Goal: Task Accomplishment & Management: Complete application form

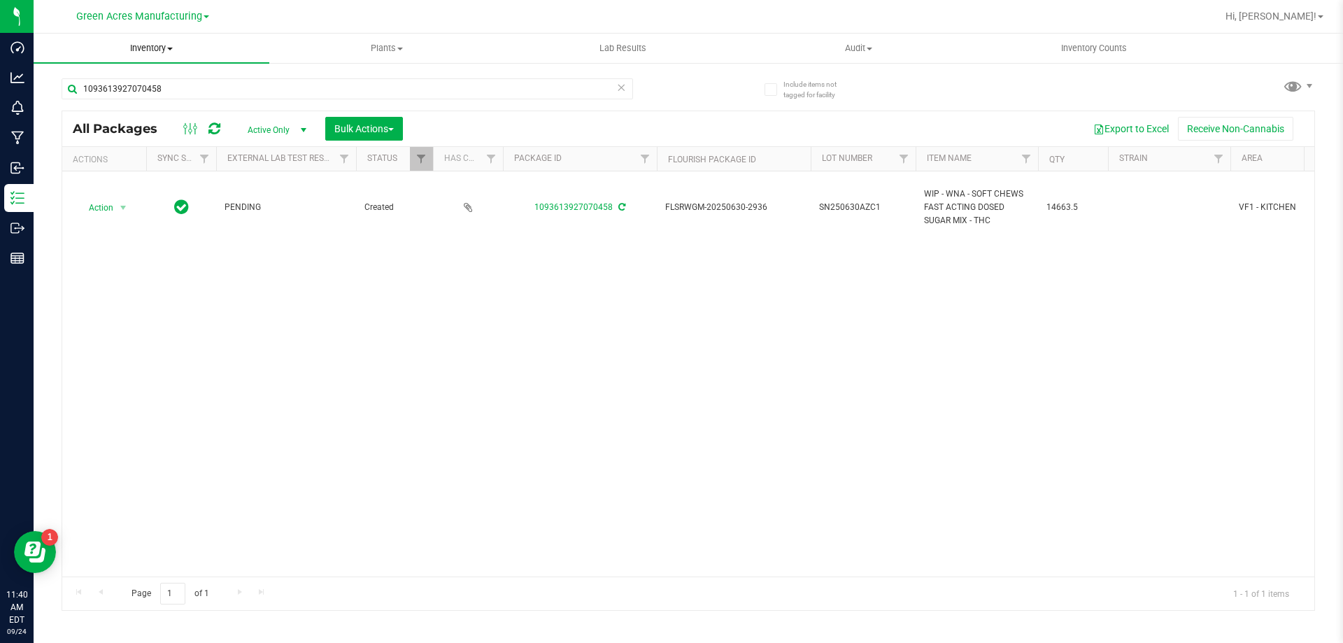
click at [160, 44] on span "Inventory" at bounding box center [152, 48] width 236 height 13
click at [163, 167] on li "From bill of materials" at bounding box center [152, 168] width 236 height 17
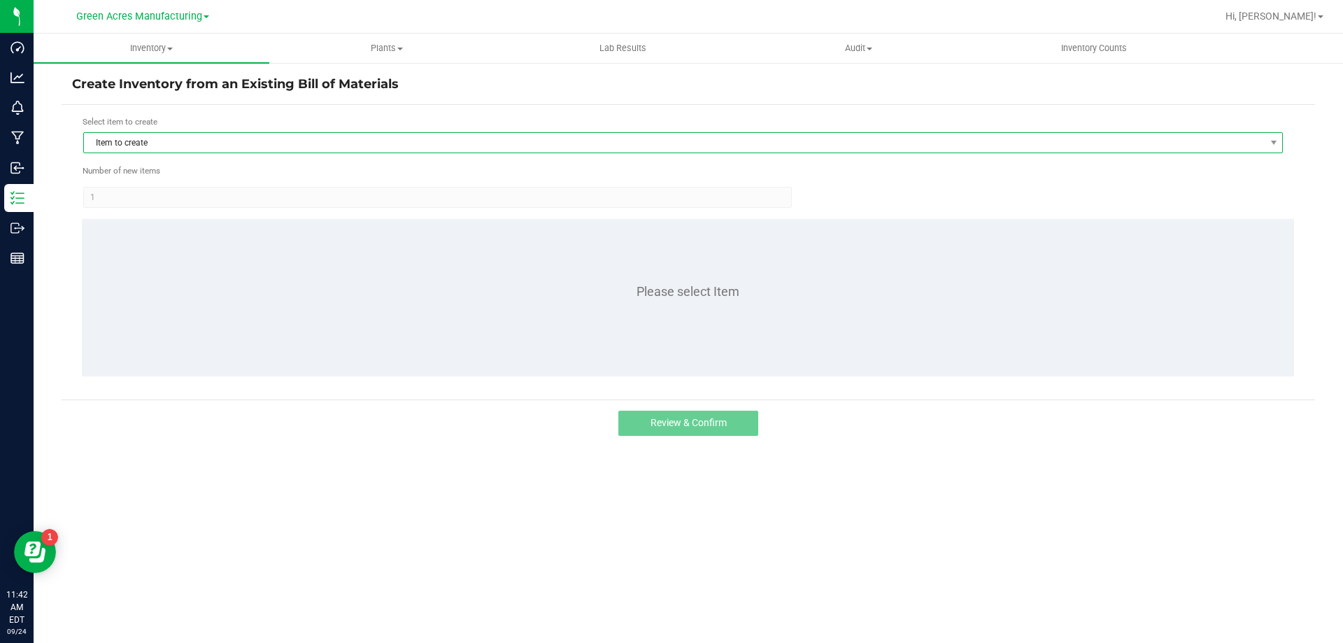
click at [193, 150] on span "Item to create" at bounding box center [674, 143] width 1181 height 20
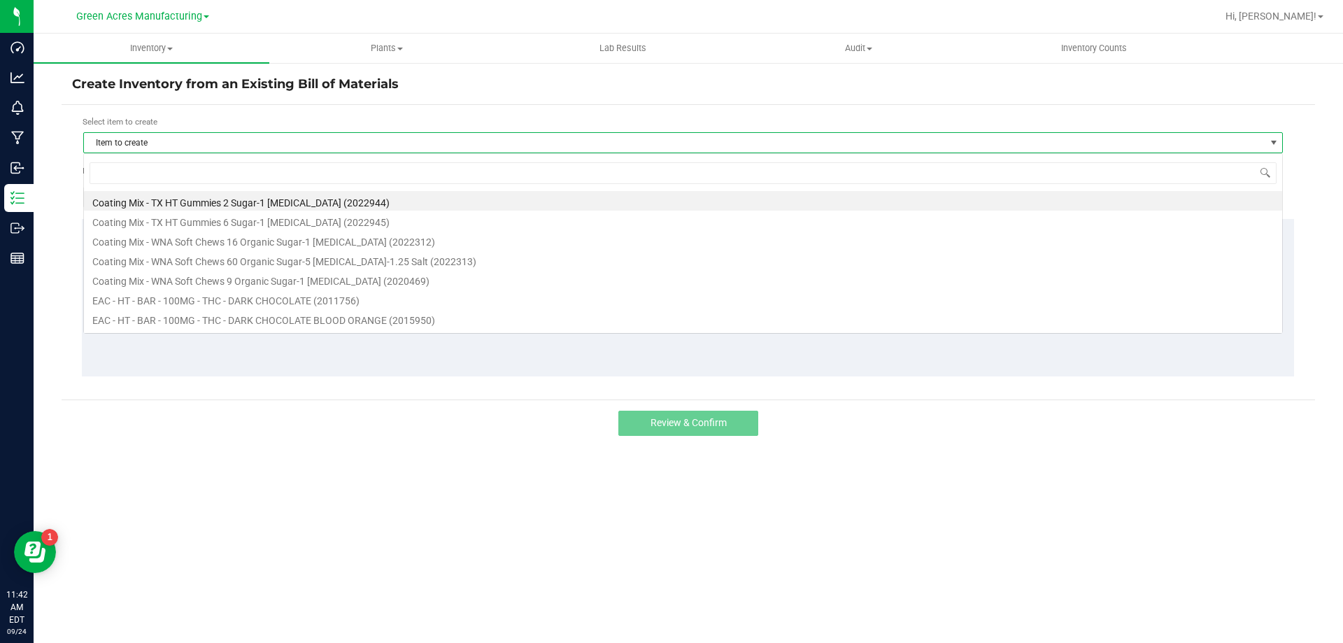
scroll to position [21, 1200]
click at [176, 176] on input at bounding box center [683, 173] width 1187 height 22
type input "loZ"
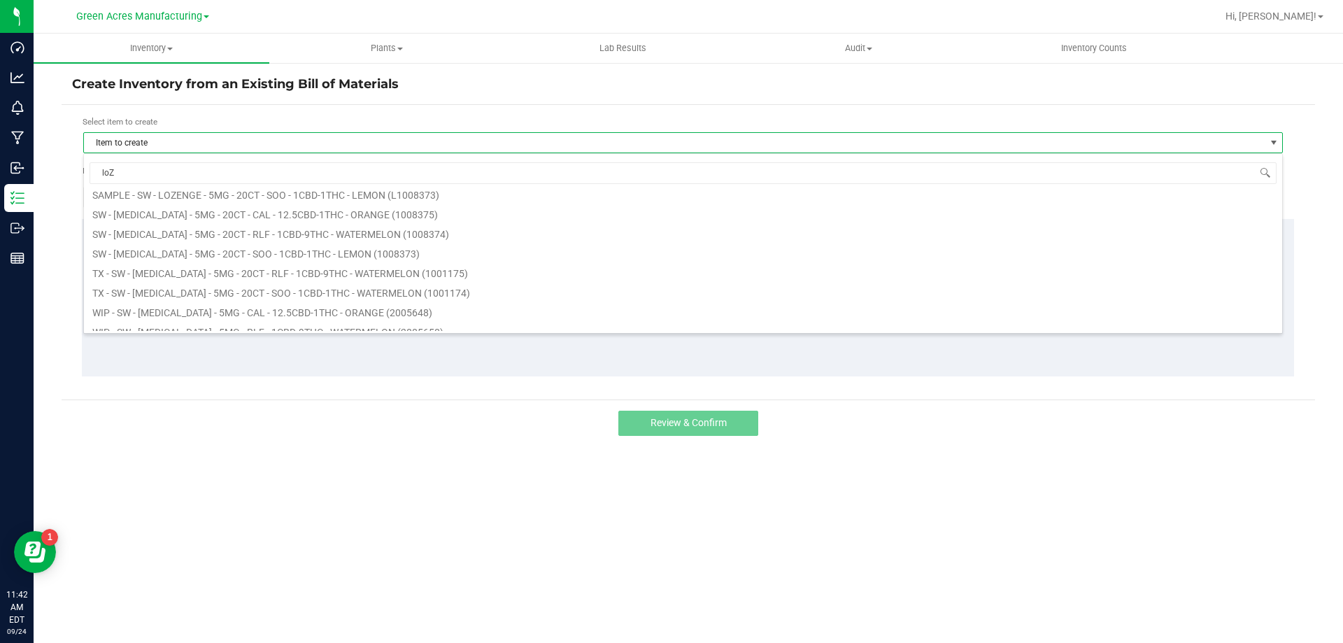
scroll to position [271, 0]
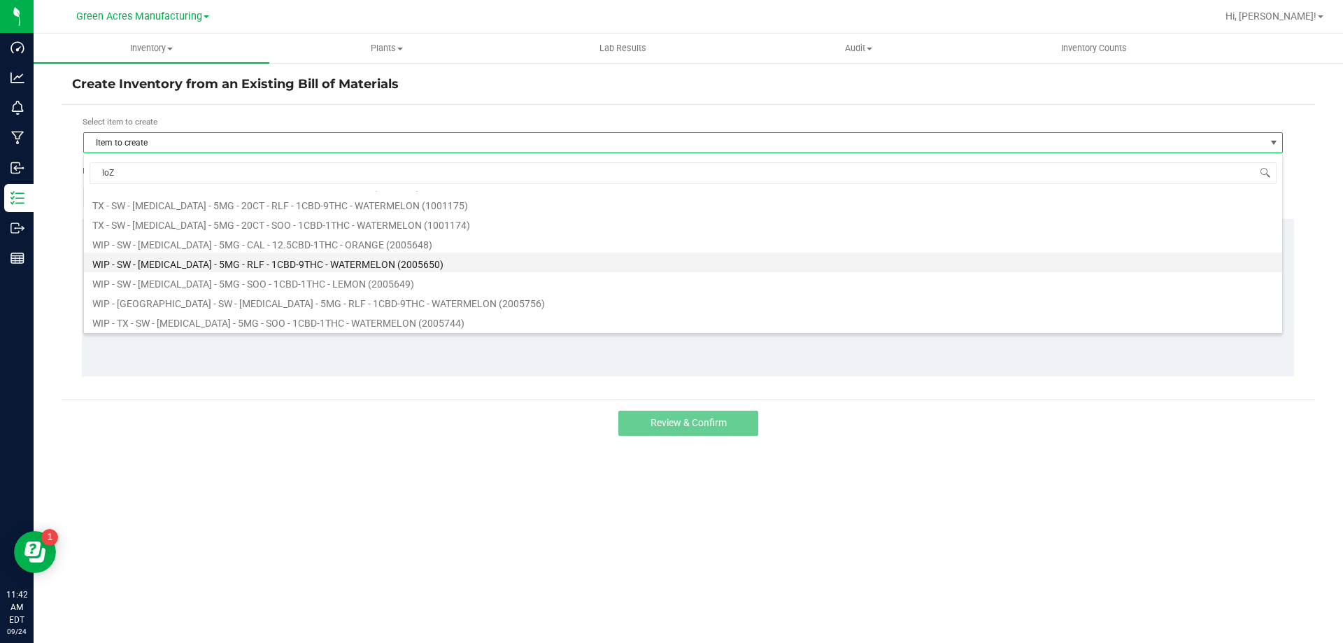
click at [192, 267] on li "WIP - SW - [MEDICAL_DATA] - 5MG - RLF - 1CBD-9THC - WATERMELON (2005650)" at bounding box center [683, 263] width 1198 height 20
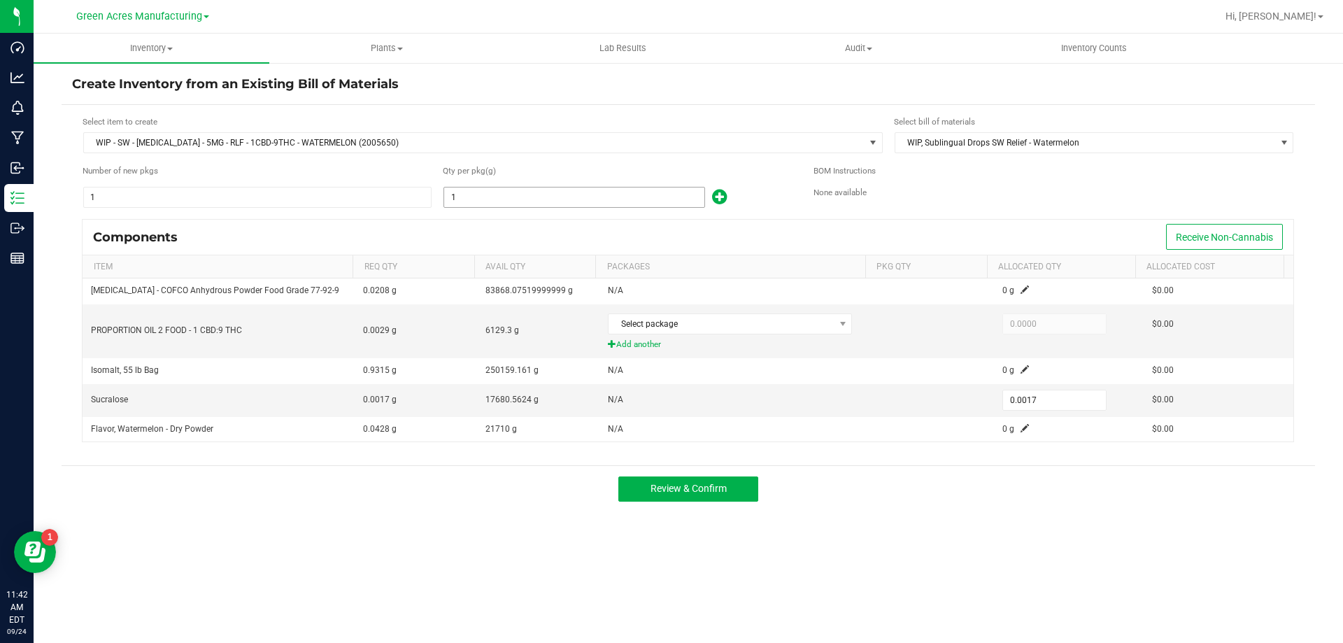
click at [495, 201] on input "1" at bounding box center [574, 197] width 260 height 20
type input "5"
type input "0.0085"
type input "52"
type input "0.0884"
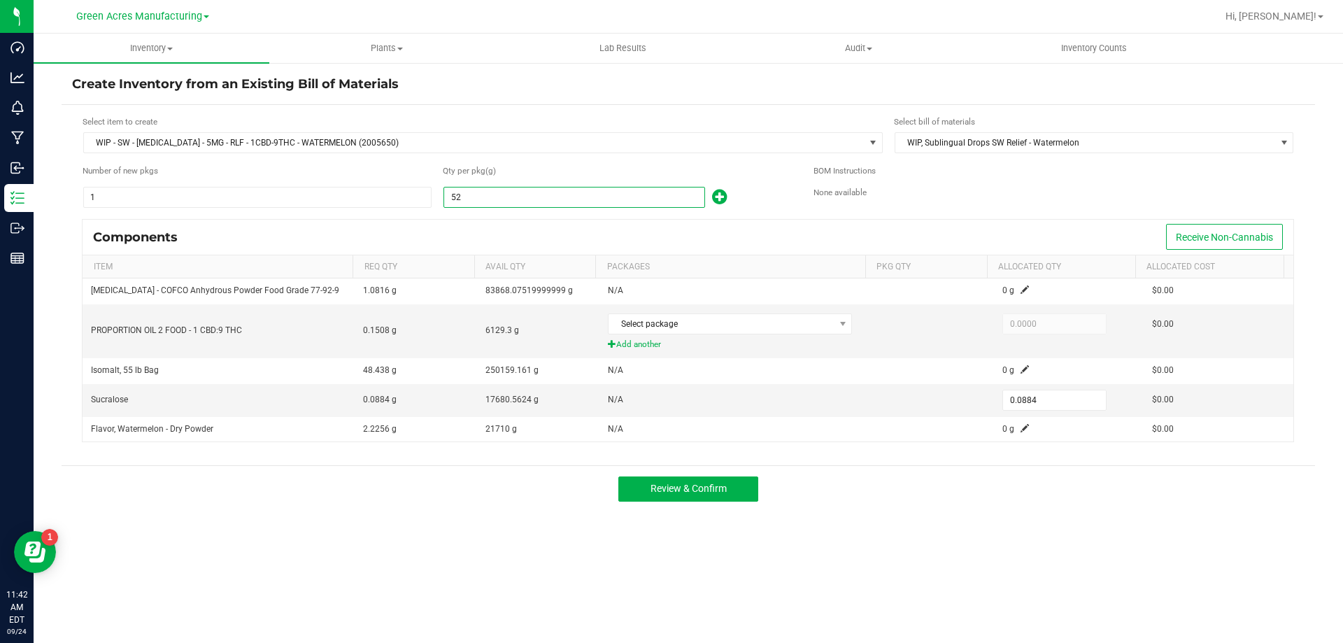
type input "529"
type input "0.8993"
type input "5290"
type input "8.9930"
type input "52901"
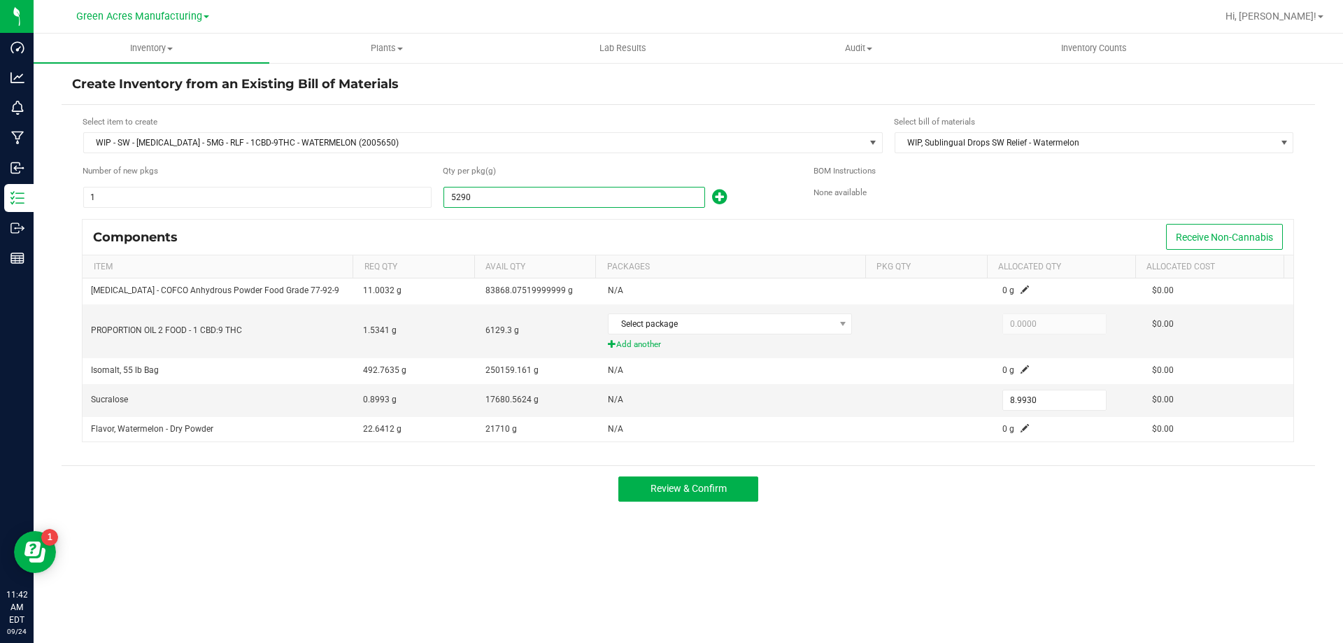
type input "89.9317"
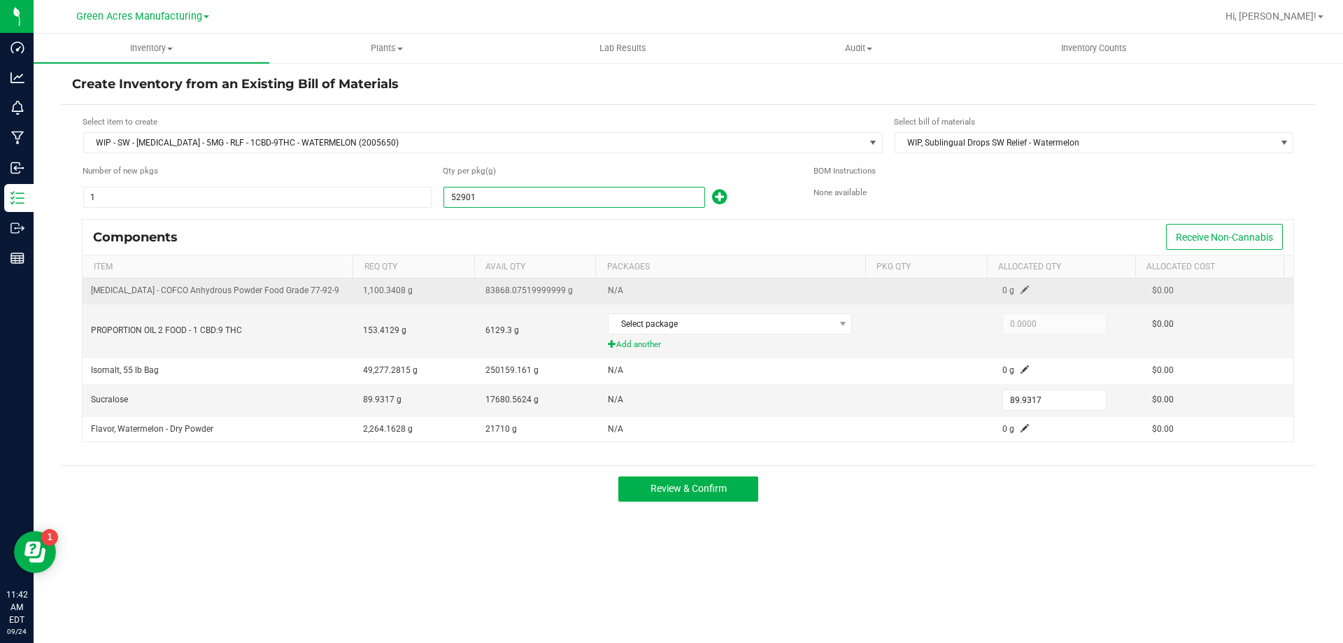
type input "52,901.0000"
click at [1021, 290] on span at bounding box center [1025, 289] width 8 height 8
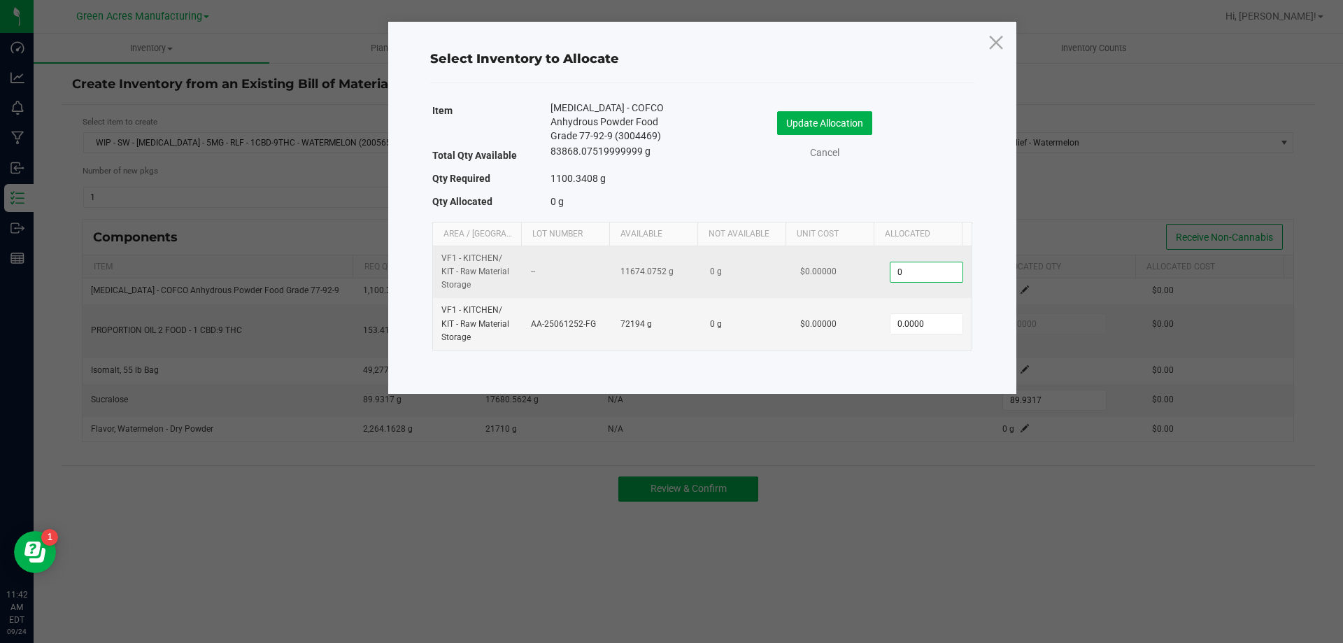
click at [912, 274] on input "0" at bounding box center [926, 272] width 71 height 20
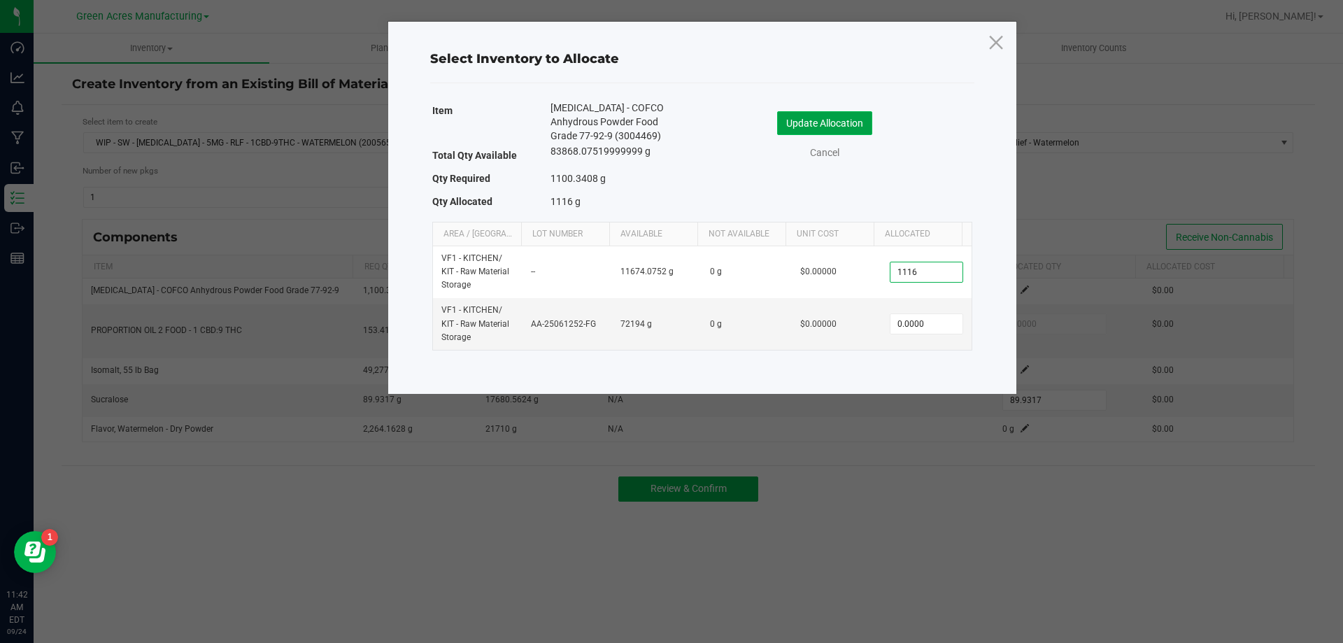
type input "1,116.0000"
click at [863, 130] on button "Update Allocation" at bounding box center [824, 123] width 95 height 24
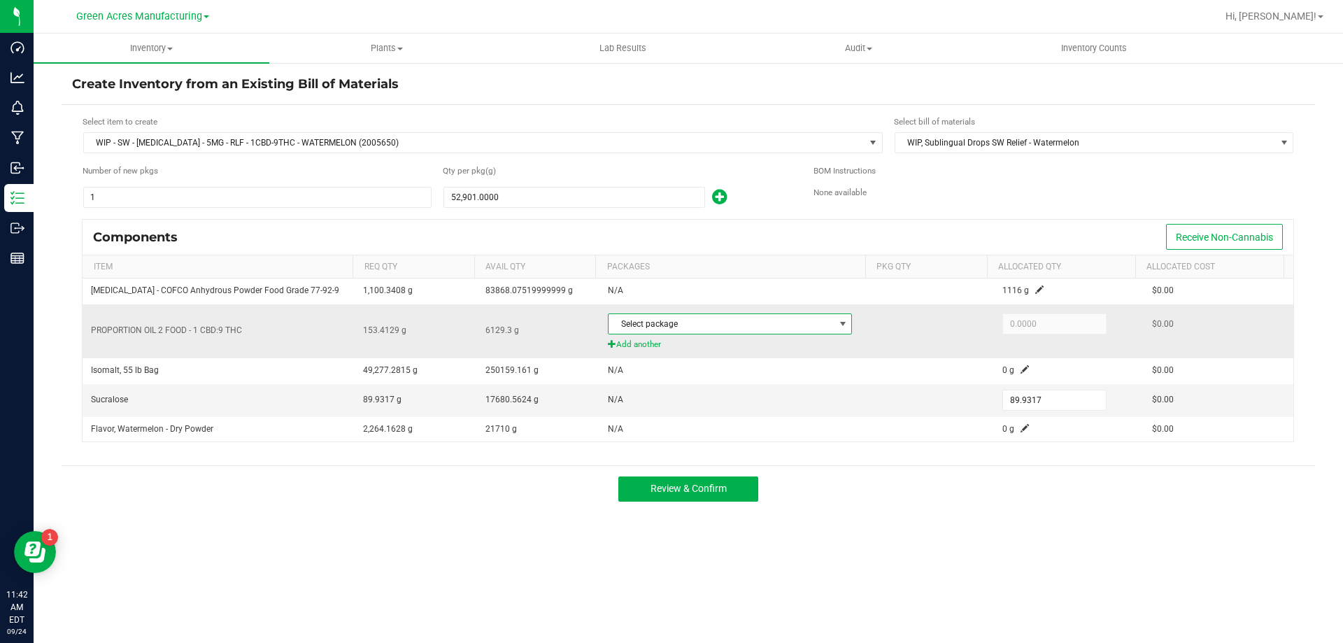
click at [681, 321] on span "Select package" at bounding box center [721, 324] width 225 height 20
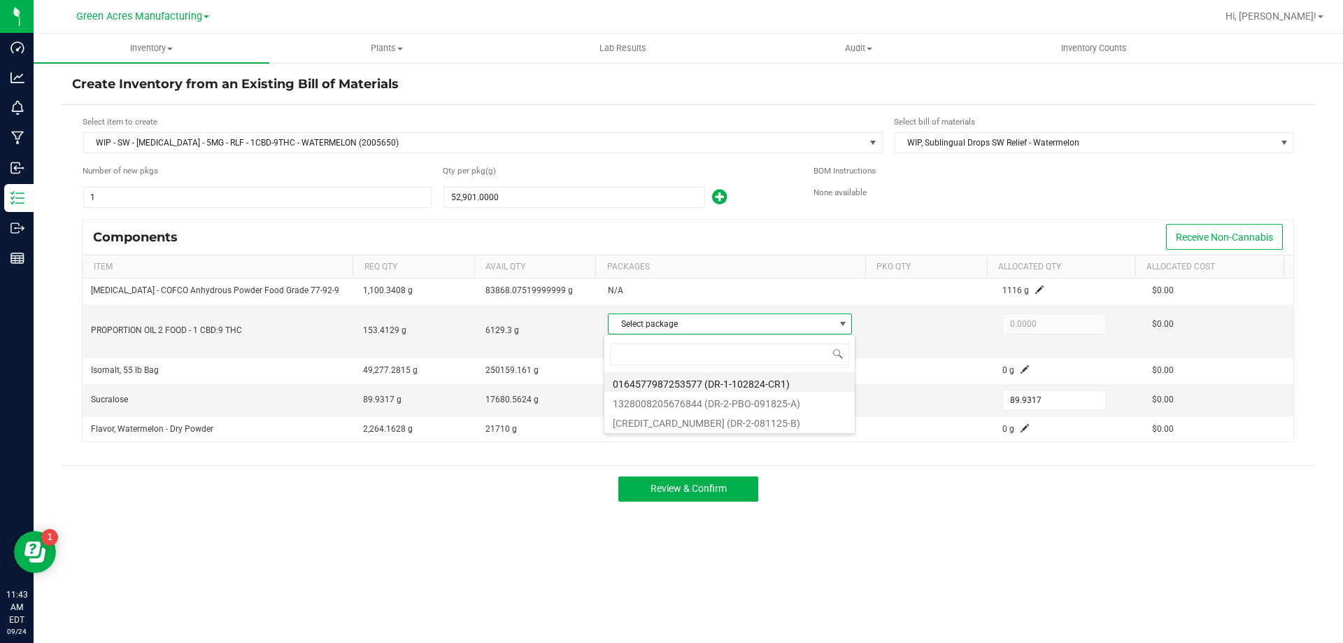
scroll to position [21, 241]
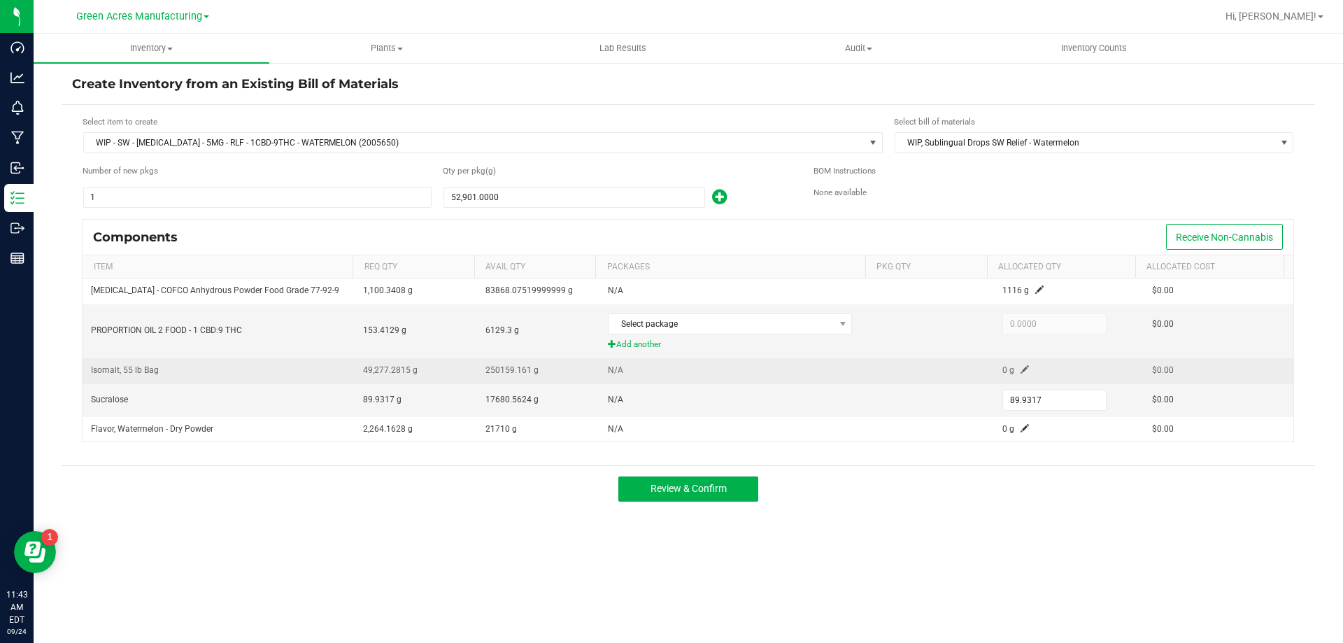
click at [1023, 369] on td "0 g" at bounding box center [1069, 370] width 150 height 25
click at [1021, 369] on span at bounding box center [1025, 369] width 8 height 8
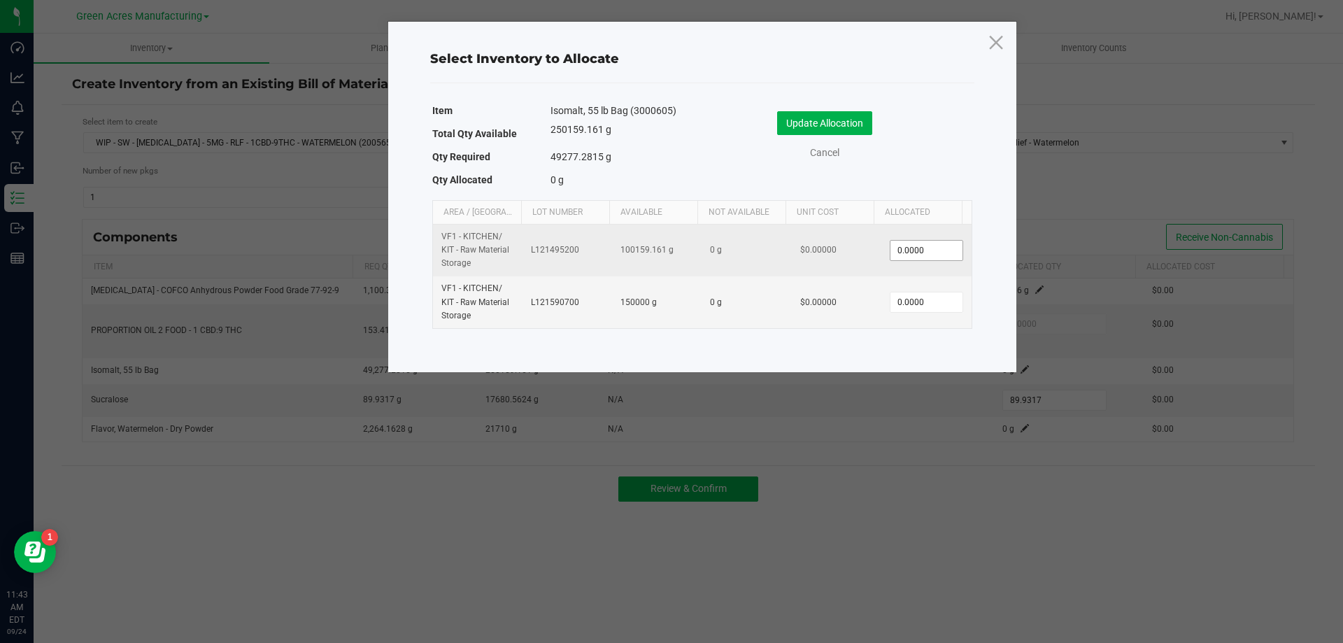
click at [926, 240] on span "0.0000" at bounding box center [926, 250] width 73 height 21
click at [935, 246] on input "0" at bounding box center [926, 251] width 71 height 20
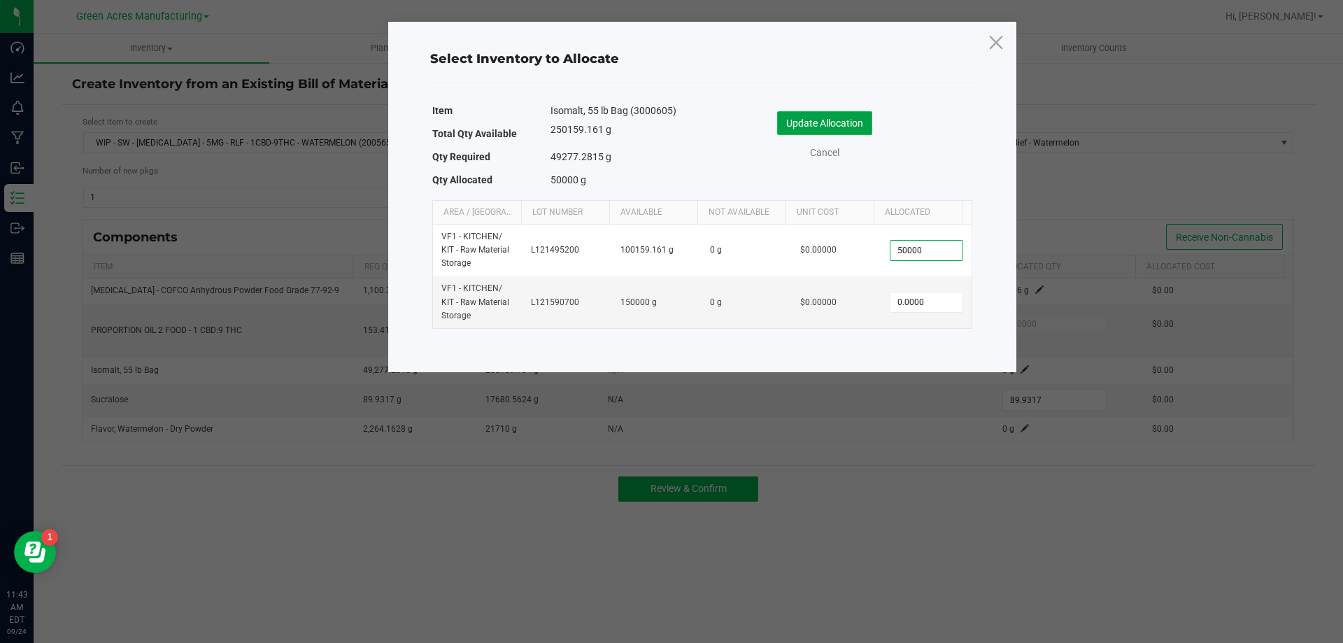
type input "50,000.0000"
click at [866, 121] on button "Update Allocation" at bounding box center [824, 123] width 95 height 24
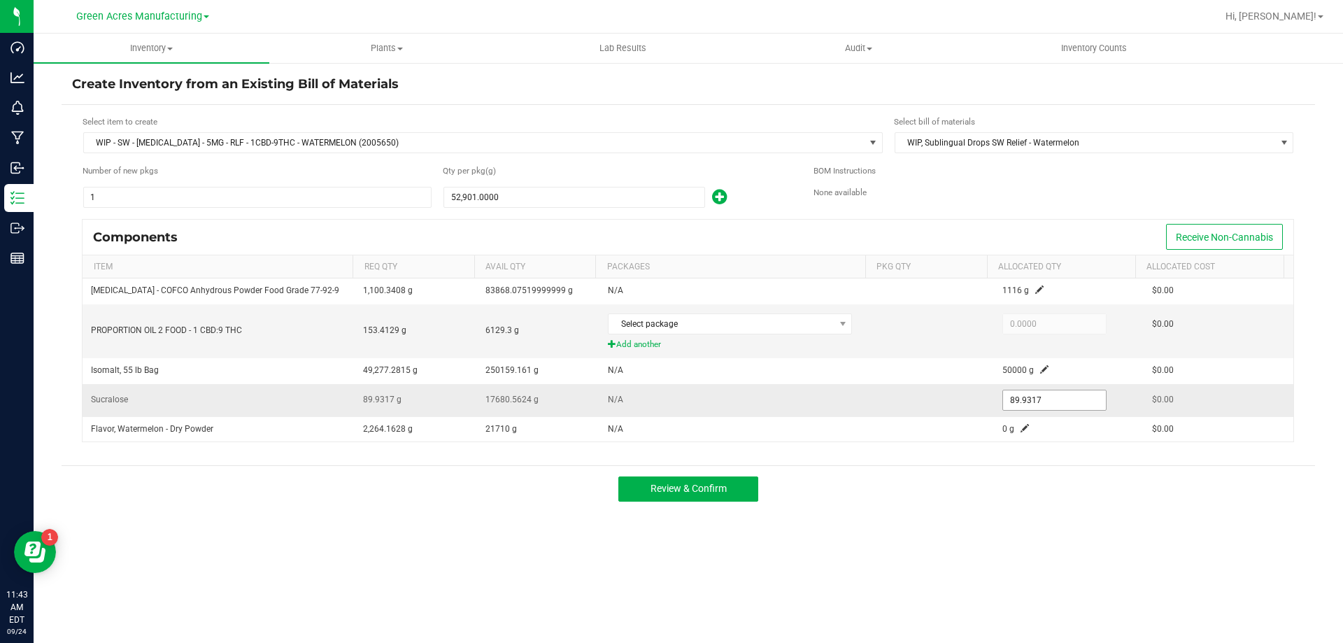
click at [1019, 402] on input "89.9317" at bounding box center [1054, 400] width 103 height 20
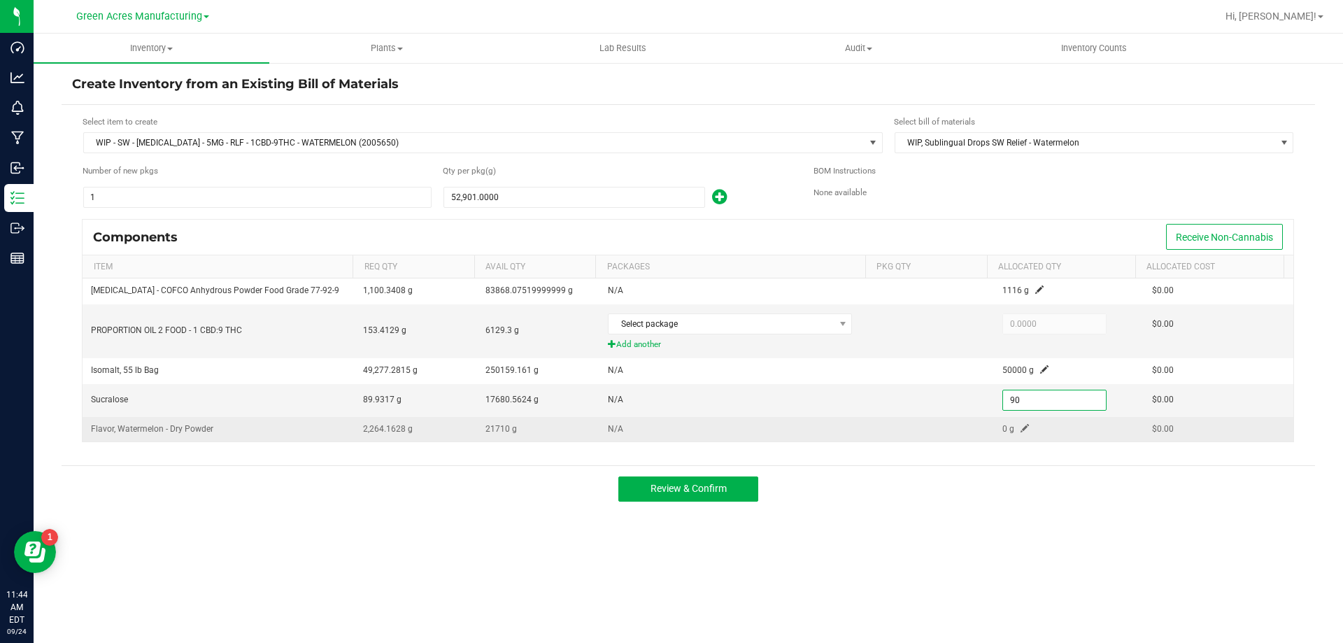
type input "90.0000"
click at [1012, 423] on td "0 g" at bounding box center [1069, 429] width 150 height 24
click at [1023, 429] on td "0 g" at bounding box center [1069, 429] width 150 height 24
click at [1010, 425] on td "0 g" at bounding box center [1069, 429] width 150 height 24
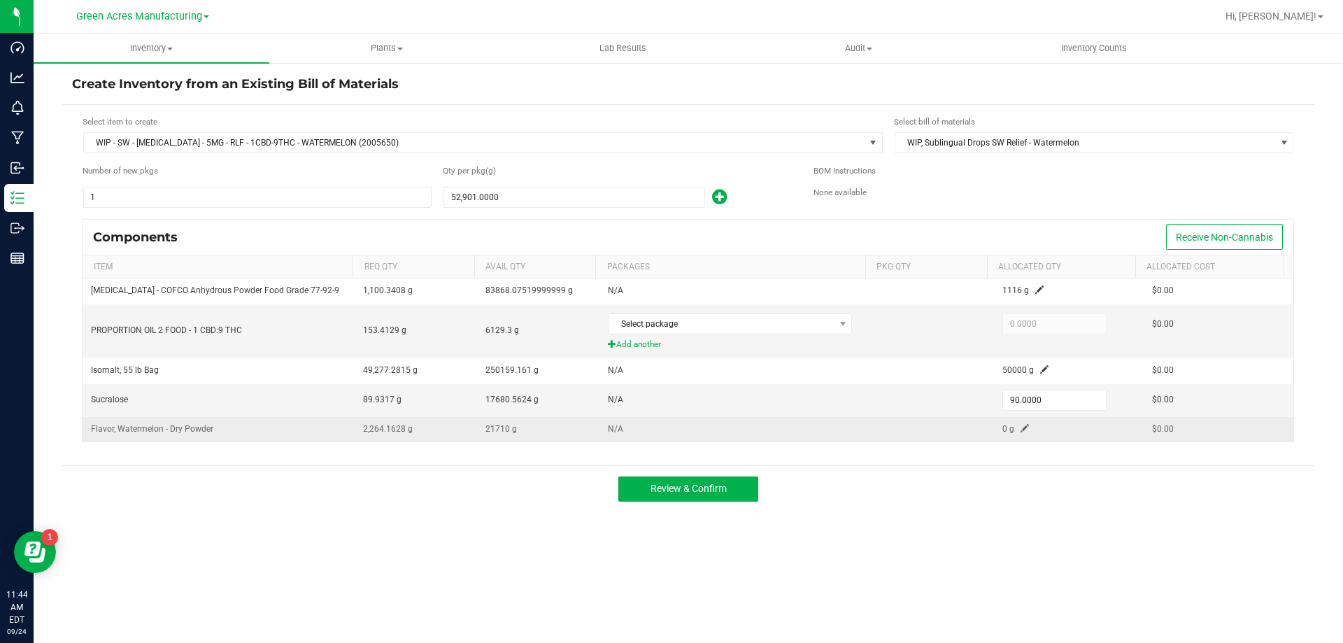
click at [1021, 427] on span at bounding box center [1025, 428] width 8 height 8
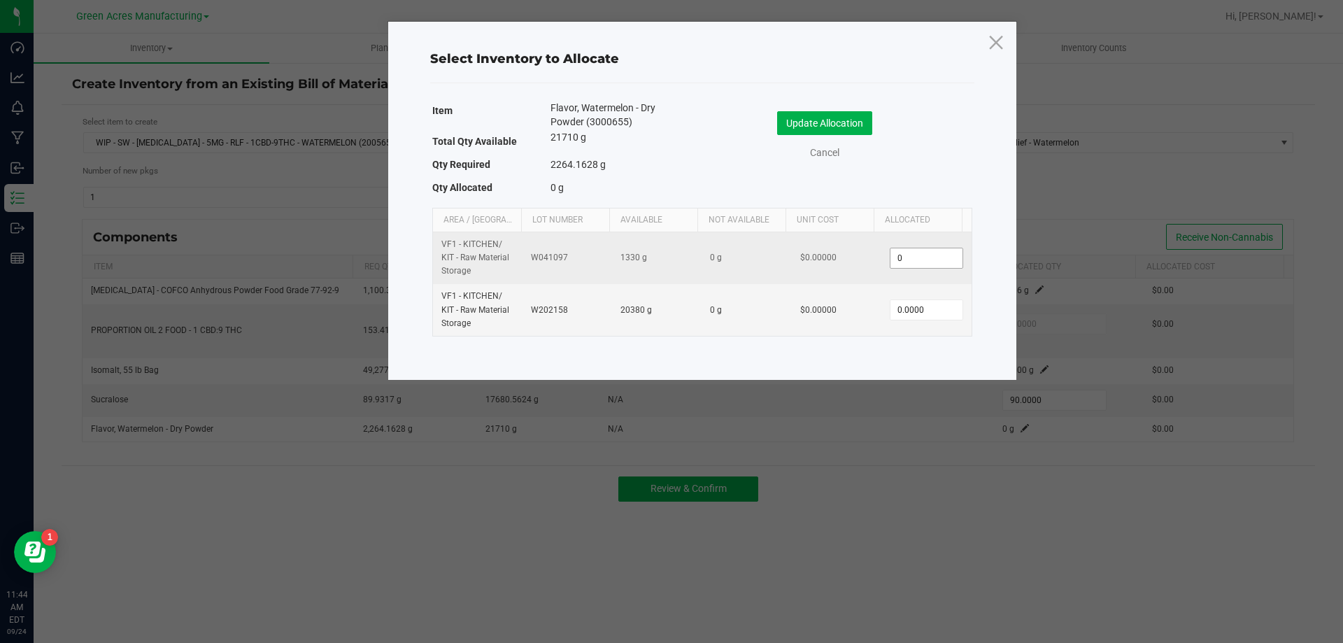
click at [902, 257] on input "0" at bounding box center [926, 258] width 71 height 20
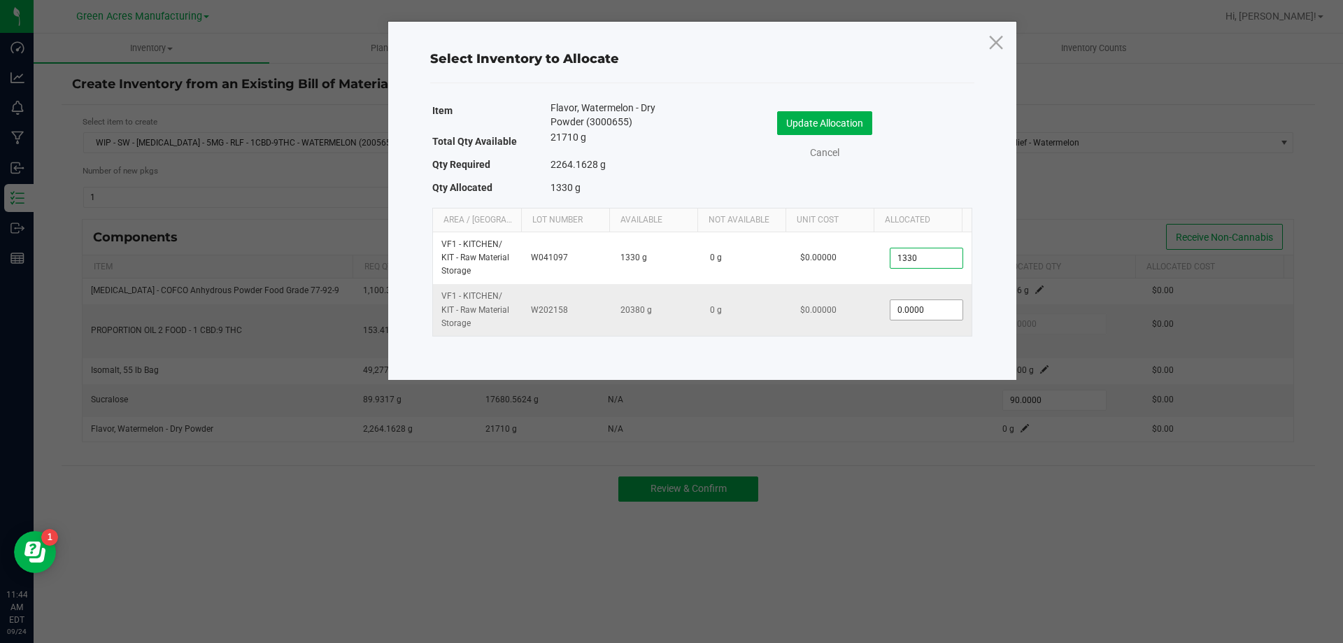
type input "1,330.0000"
click at [898, 315] on input "0" at bounding box center [926, 310] width 71 height 20
type input "970.0000"
click at [830, 123] on button "Update Allocation" at bounding box center [824, 123] width 95 height 24
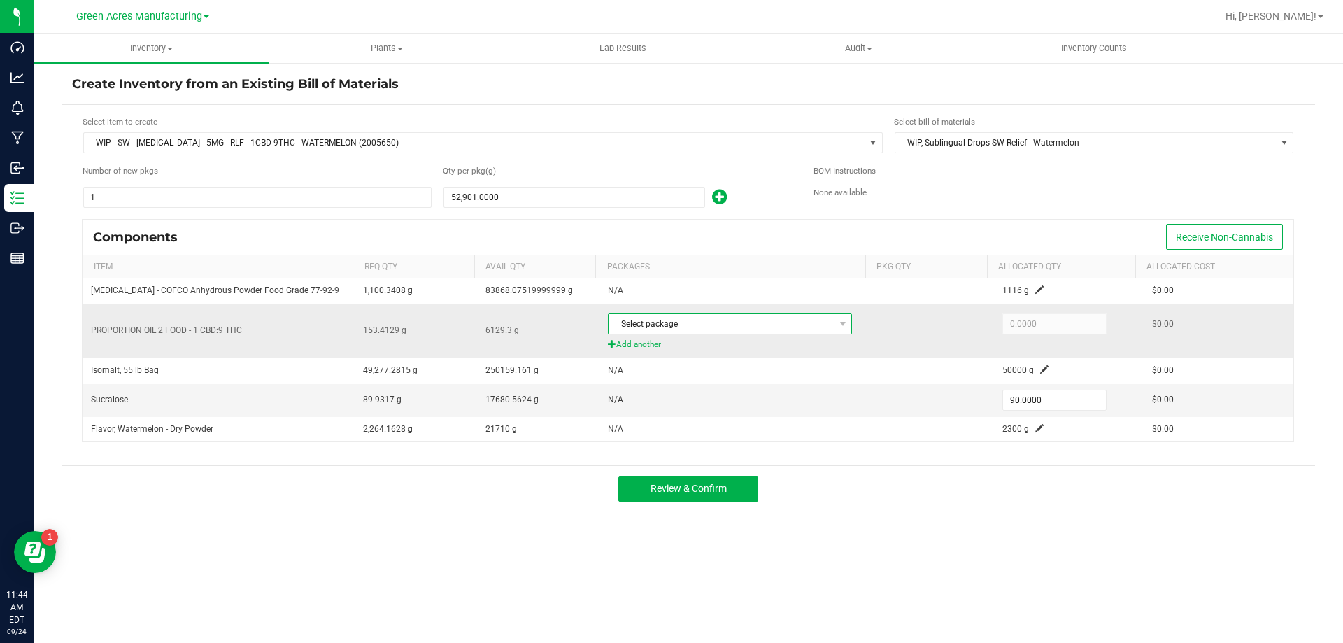
click at [693, 321] on span "Select package" at bounding box center [721, 324] width 225 height 20
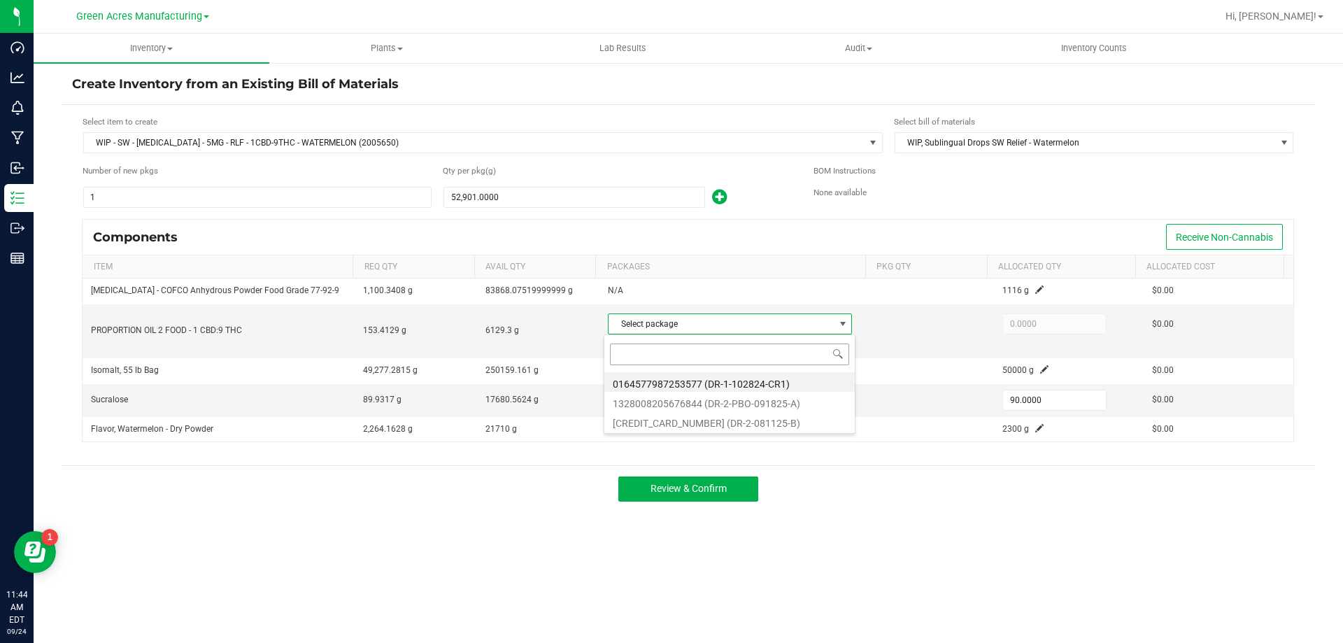
click at [686, 354] on input at bounding box center [729, 355] width 239 height 22
type input "0164577987253577"
click at [742, 383] on li "0164577987253577 (DR-1-102824-CR1)" at bounding box center [729, 382] width 250 height 20
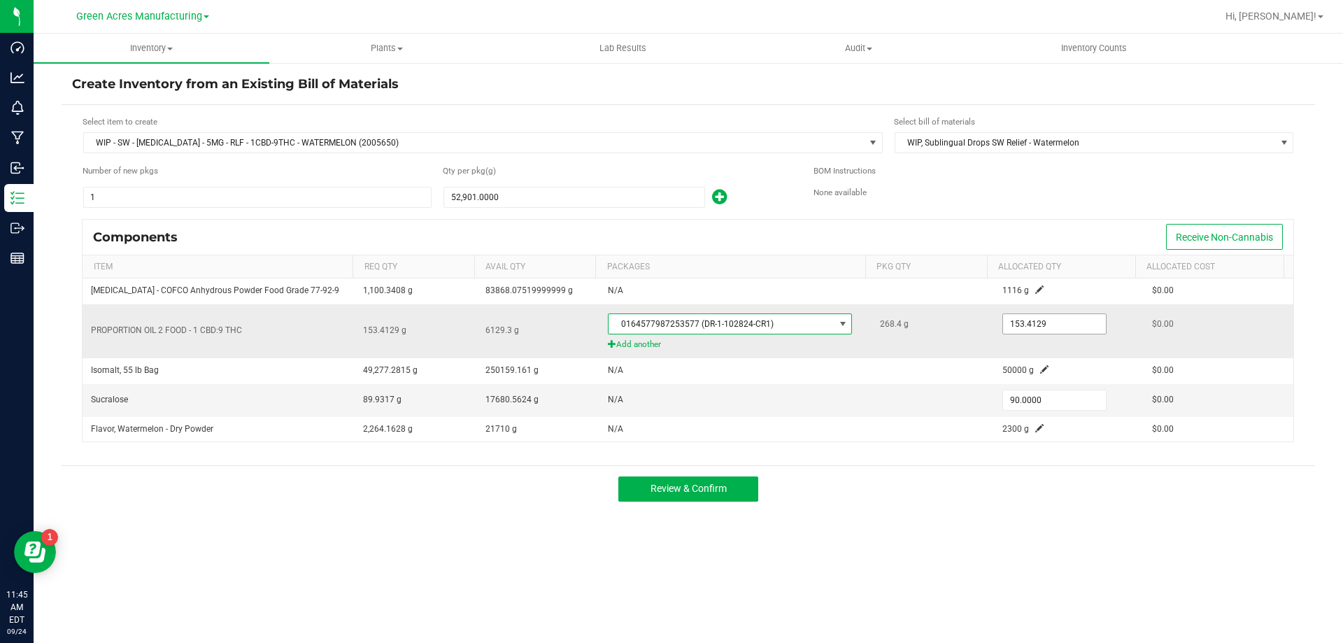
click at [1023, 327] on input "153.4129" at bounding box center [1054, 324] width 103 height 20
type input "141.0000"
click at [949, 486] on div "Review & Confirm" at bounding box center [689, 488] width 1254 height 47
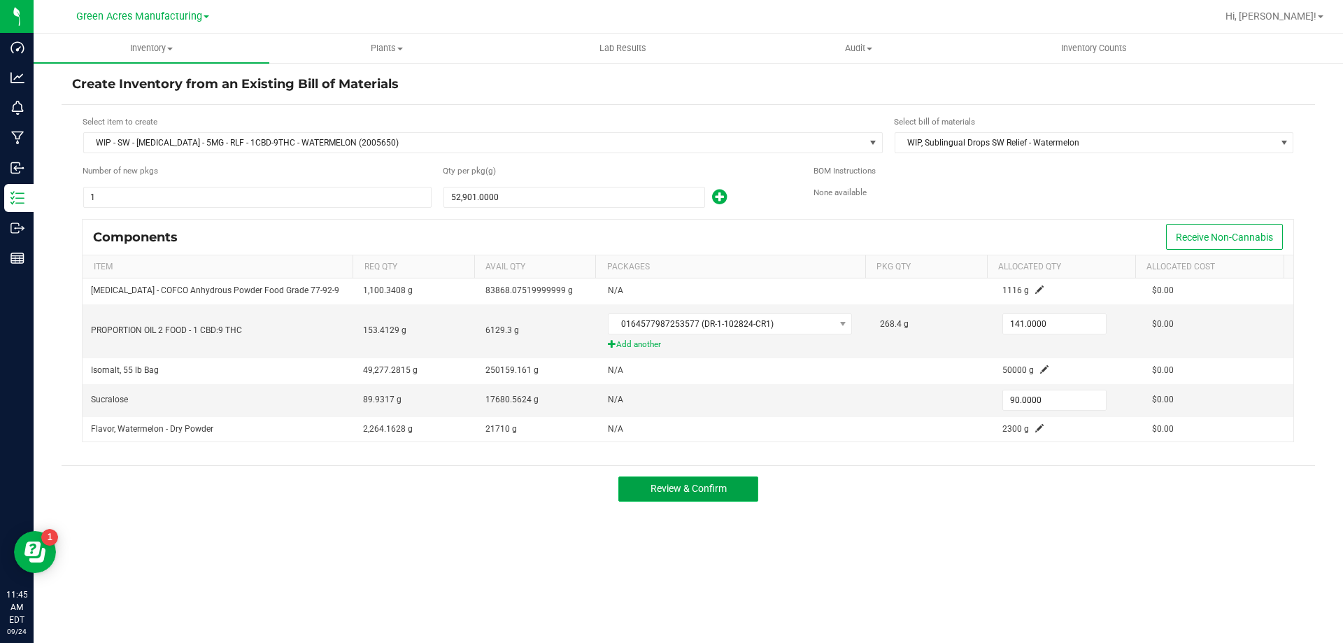
click at [727, 490] on button "Review & Confirm" at bounding box center [688, 488] width 140 height 25
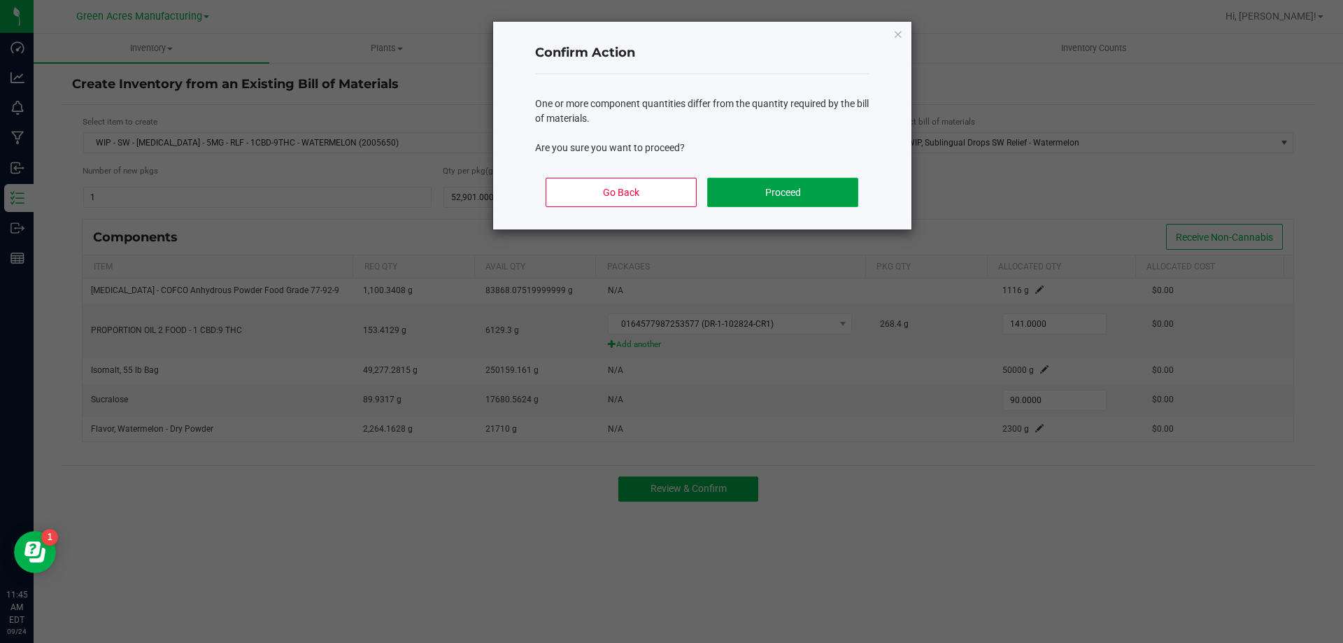
click at [750, 179] on button "Proceed" at bounding box center [782, 192] width 150 height 29
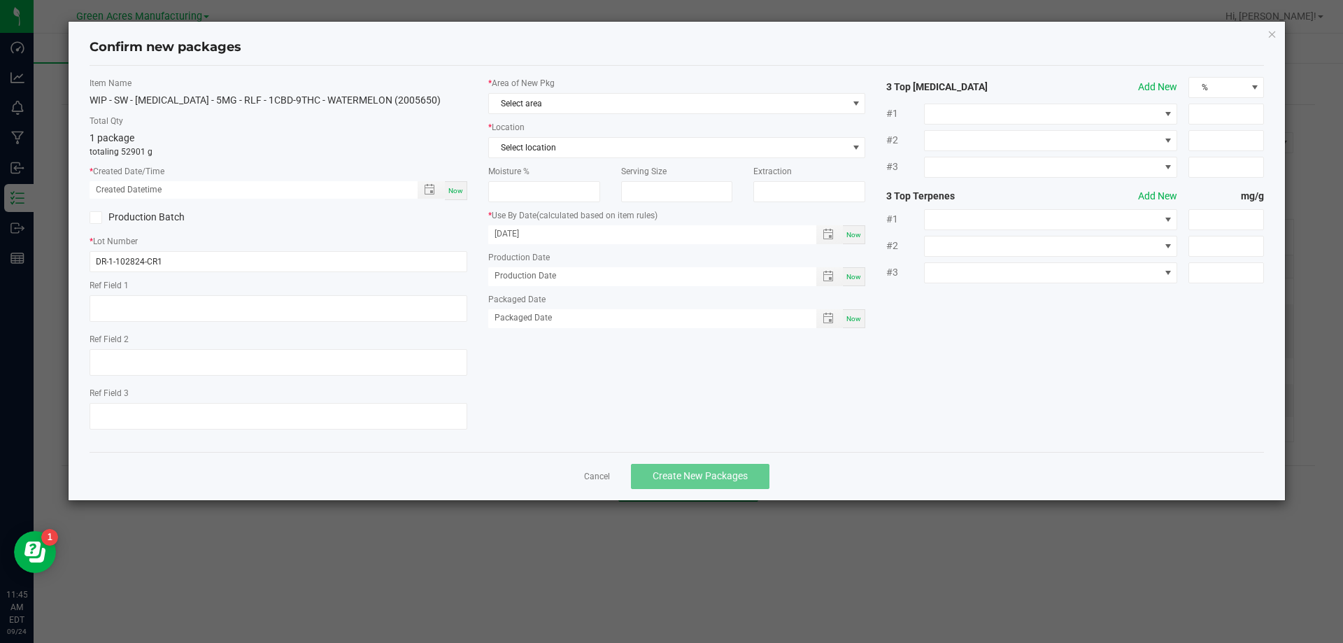
click at [465, 190] on div "Now" at bounding box center [456, 190] width 22 height 19
type input "09/24/2025 11:45 AM"
drag, startPoint x: 196, startPoint y: 255, endPoint x: 53, endPoint y: 264, distance: 143.0
click at [53, 264] on ngb-modal-window "Confirm new packages Item Name WIP - SW - LOZENGE - 5MG - RLF - 1CBD-9THC - WAT…" at bounding box center [677, 321] width 1354 height 643
click at [589, 482] on link "Cancel" at bounding box center [597, 477] width 26 height 12
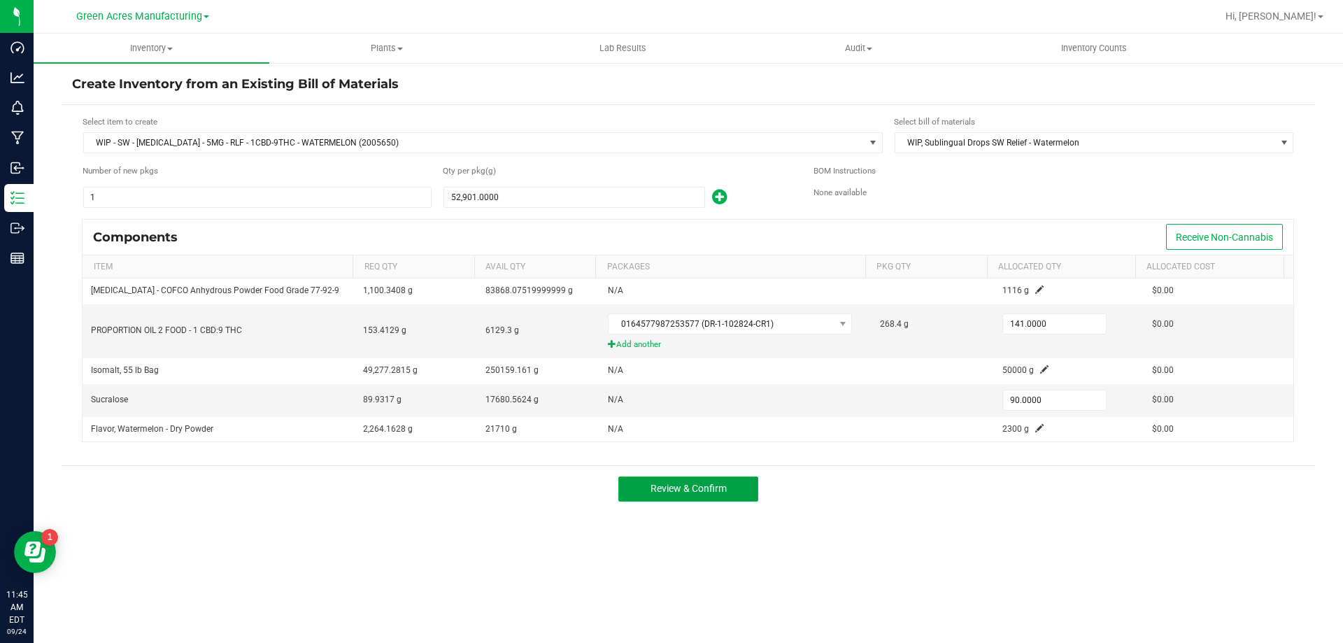
click at [699, 496] on button "Review & Confirm" at bounding box center [688, 488] width 140 height 25
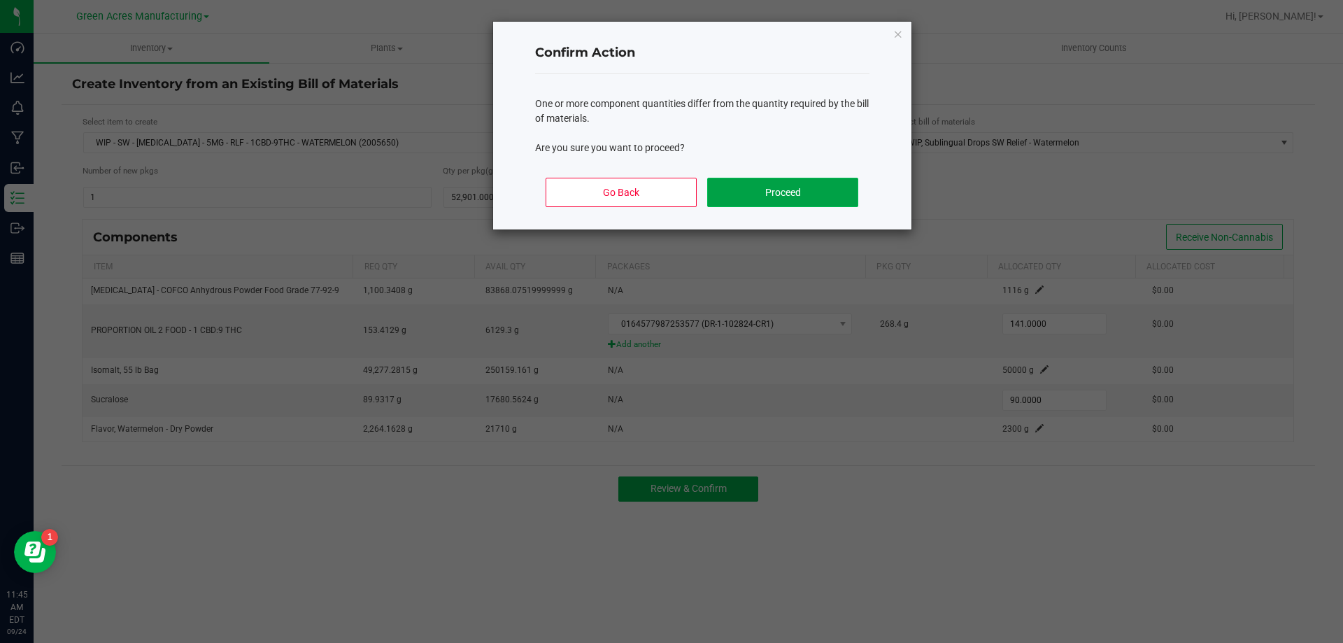
click at [741, 195] on button "Proceed" at bounding box center [782, 192] width 150 height 29
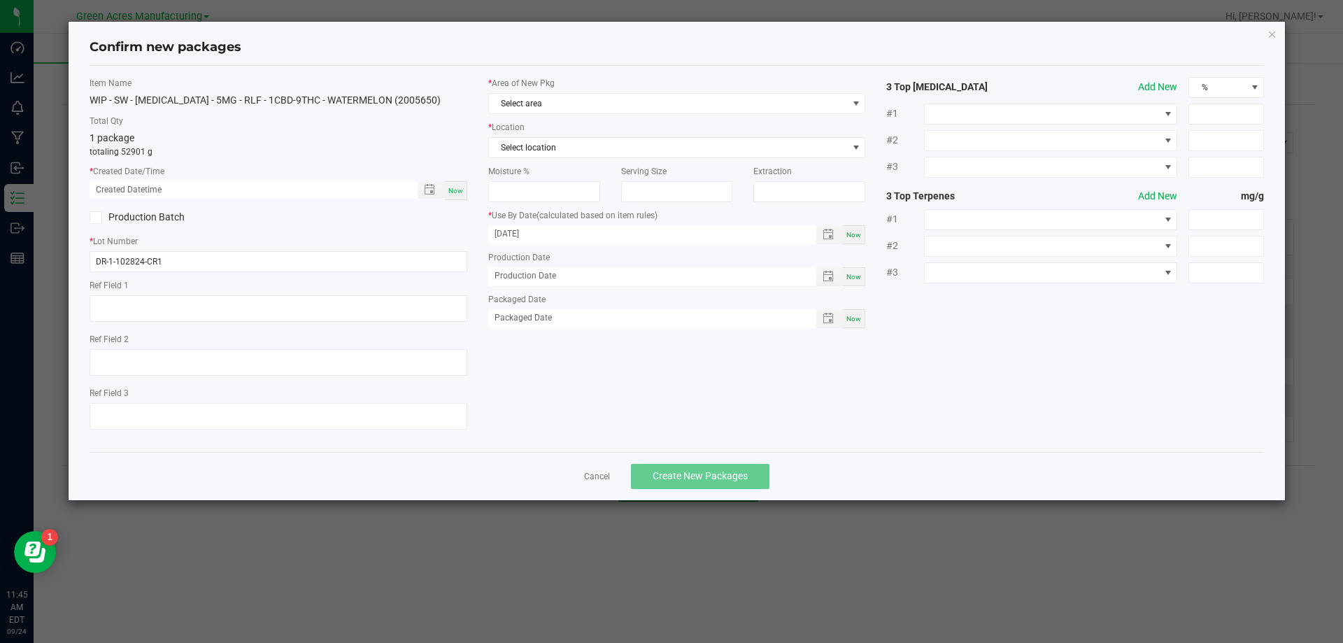
click at [461, 190] on span "Now" at bounding box center [455, 191] width 15 height 8
type input "09/24/2025 11:45 AM"
drag, startPoint x: 172, startPoint y: 261, endPoint x: 67, endPoint y: 284, distance: 107.5
click at [68, 284] on div "Confirm new packages Item Name WIP - SW - LOZENGE - 5MG - RLF - 1CBD-9THC - WAT…" at bounding box center [677, 261] width 1219 height 480
type input "SN250924RE1"
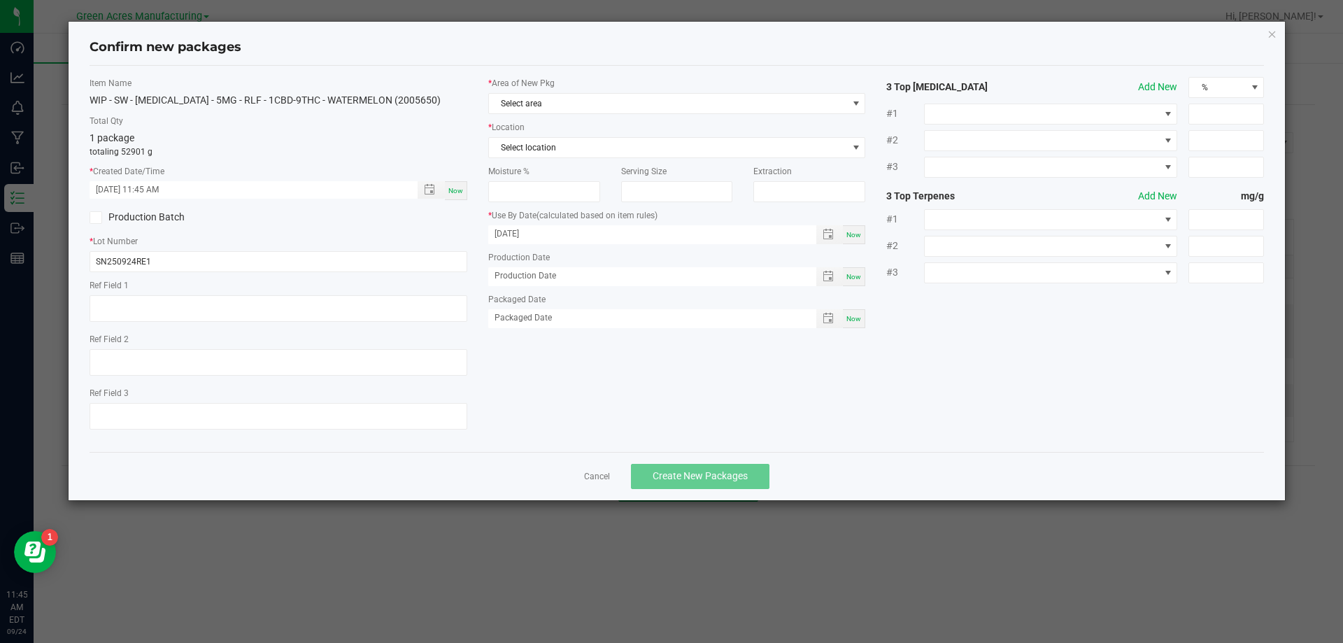
click at [726, 117] on div "* Area of New Pkg Select area * Location Select location Moisture % Serving Siz…" at bounding box center [677, 206] width 399 height 258
click at [728, 106] on span "Select area" at bounding box center [668, 104] width 359 height 20
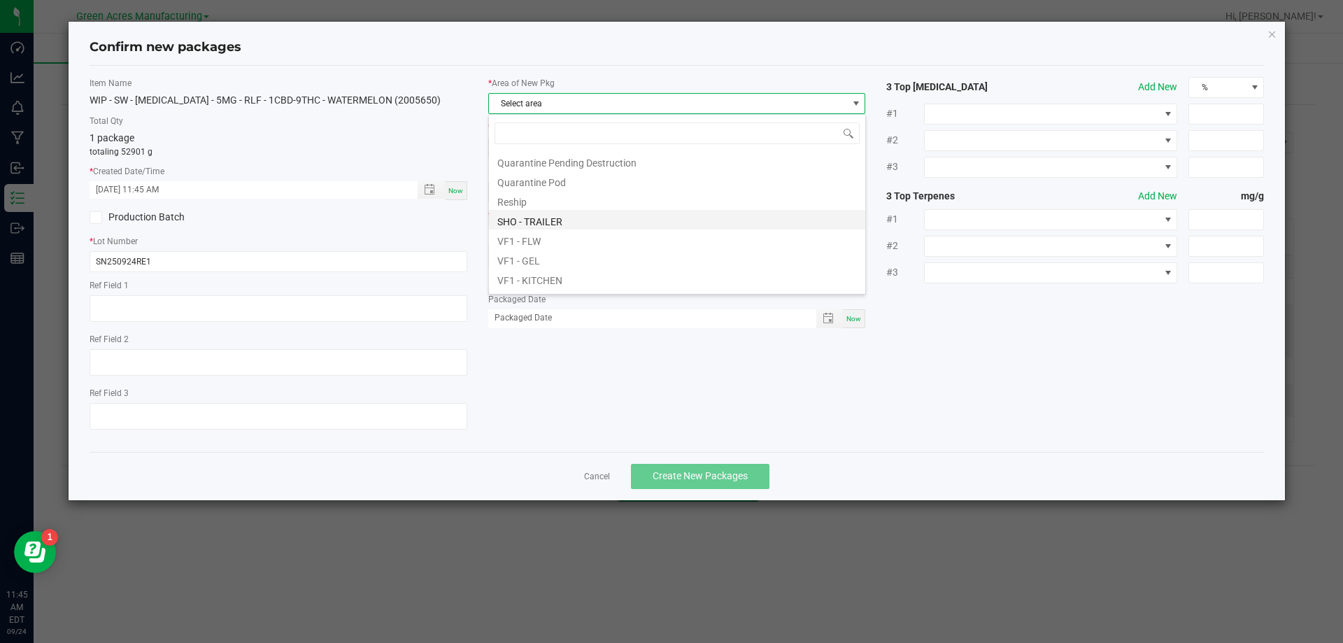
scroll to position [560, 0]
click at [537, 210] on li "VF1 - KITCHEN" at bounding box center [677, 209] width 376 height 20
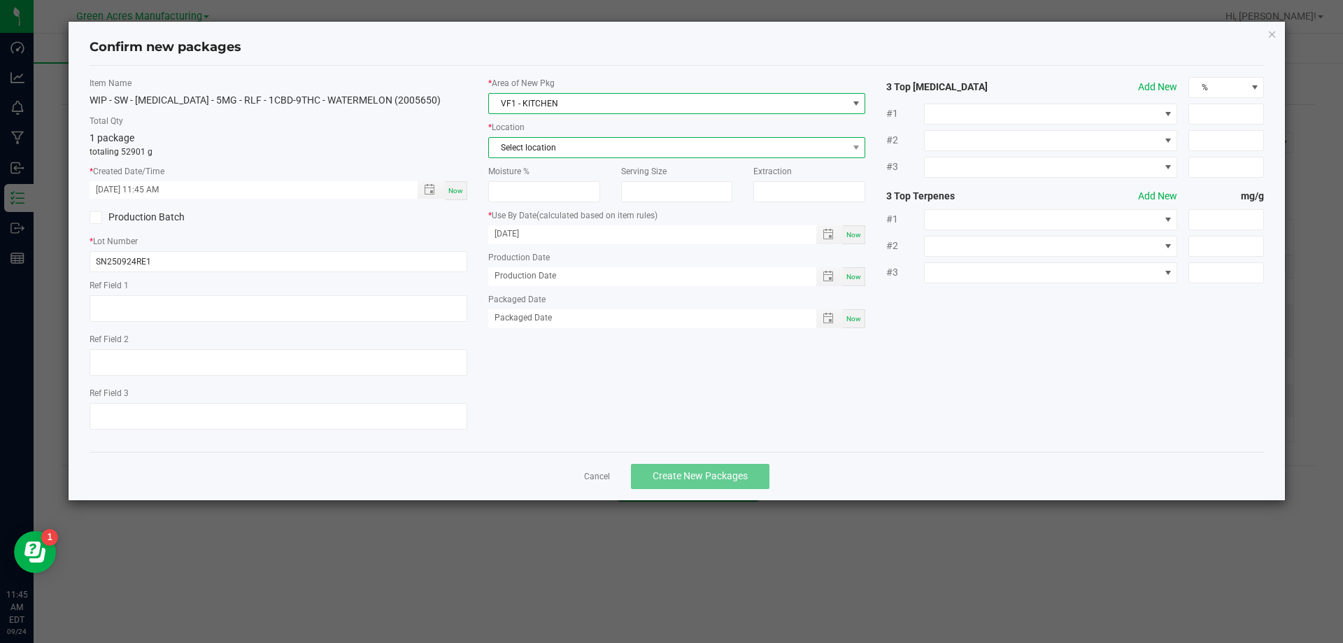
click at [554, 148] on span "Select location" at bounding box center [668, 148] width 359 height 20
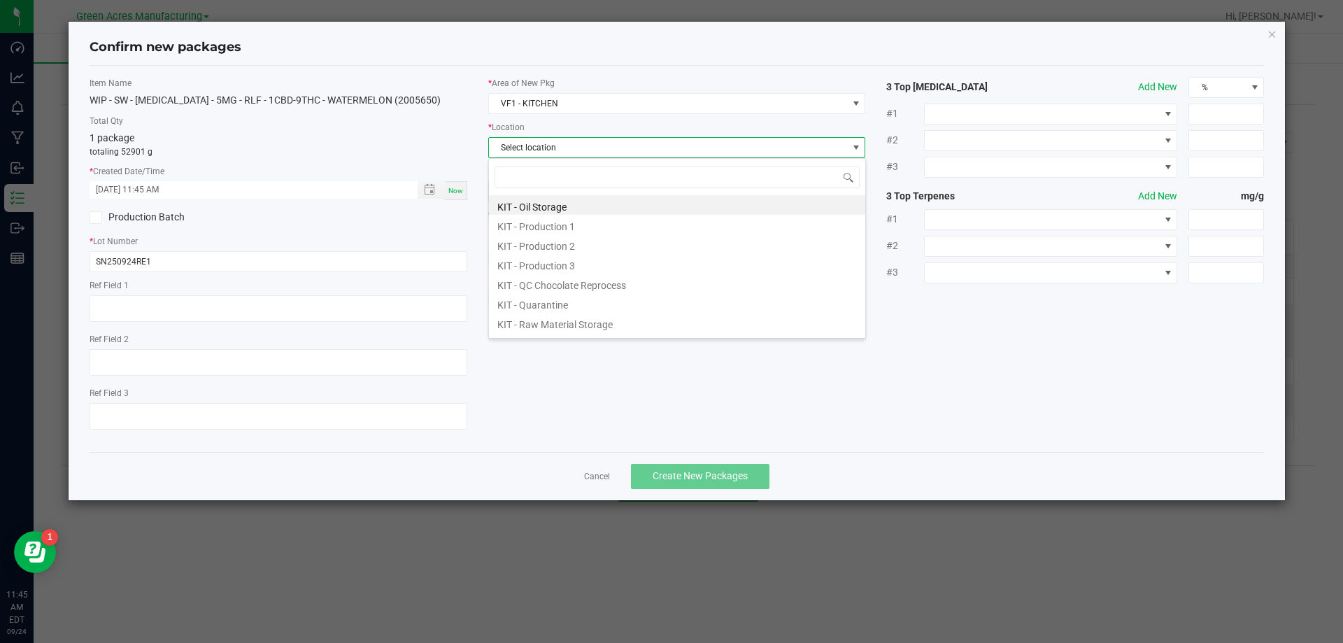
scroll to position [21, 378]
click at [544, 222] on li "KIT - Production 1" at bounding box center [677, 225] width 376 height 20
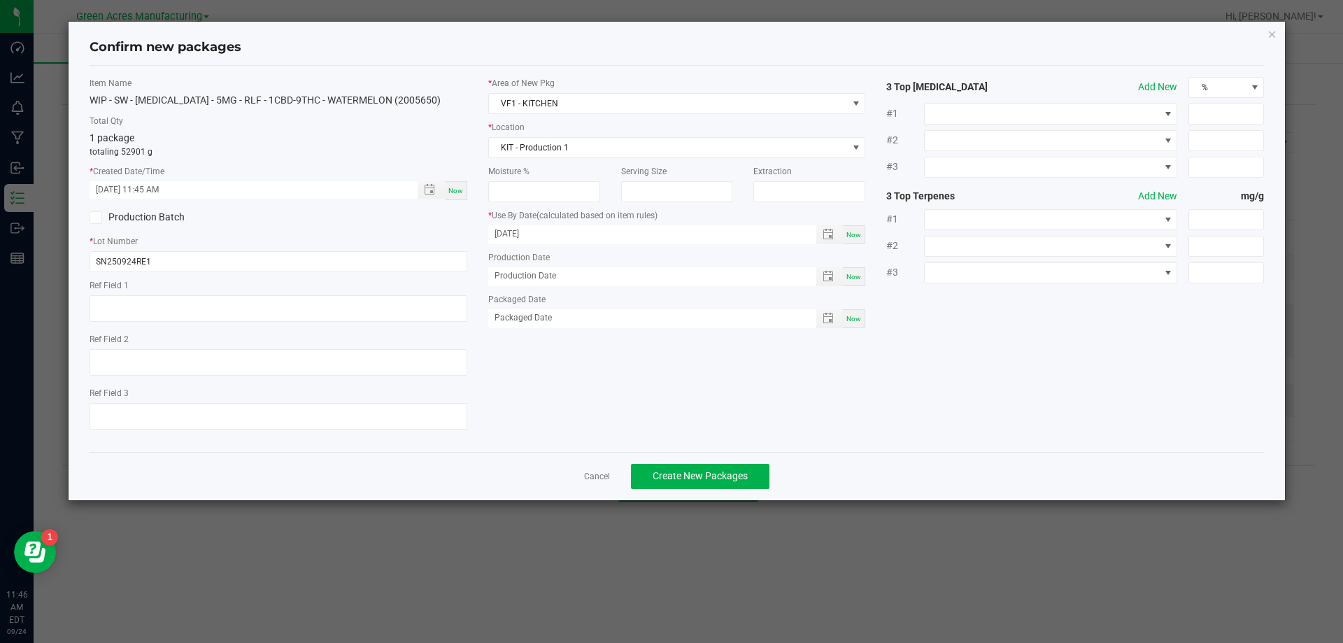
click at [460, 190] on span "Now" at bounding box center [455, 191] width 15 height 8
type input "09/24/2025 11:46 AM"
click at [728, 485] on button "Create New Packages" at bounding box center [700, 476] width 139 height 25
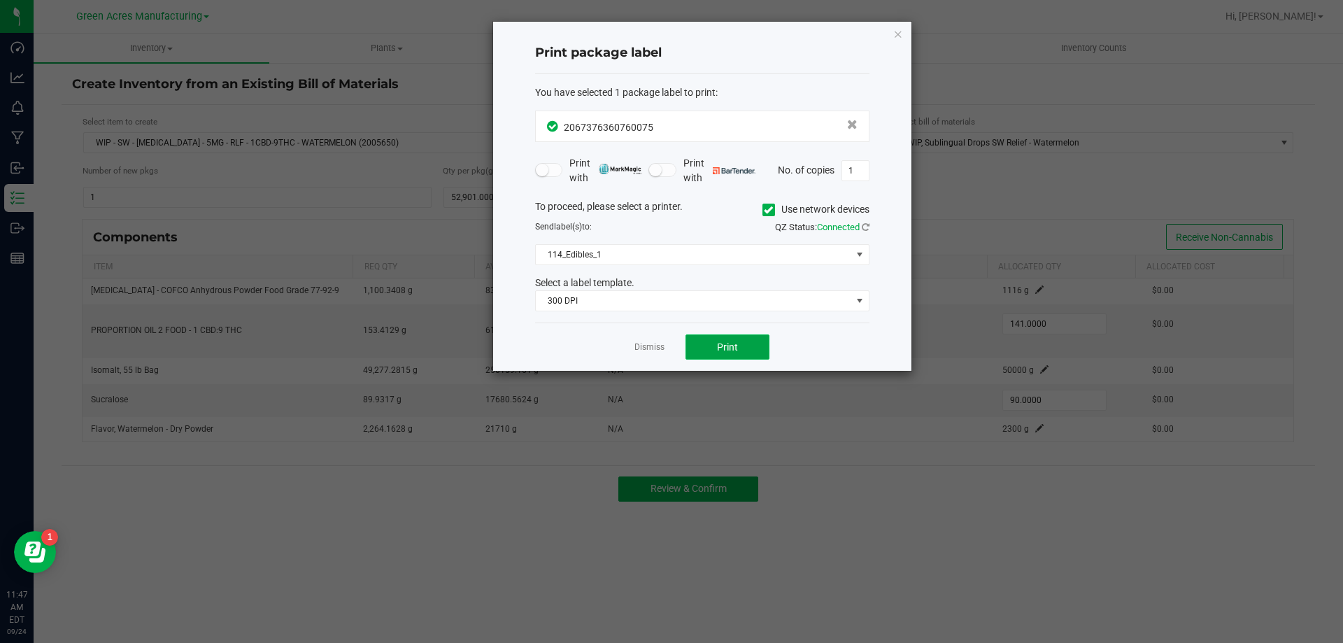
click at [737, 346] on span "Print" at bounding box center [727, 346] width 21 height 11
click at [642, 348] on link "Dismiss" at bounding box center [650, 347] width 30 height 12
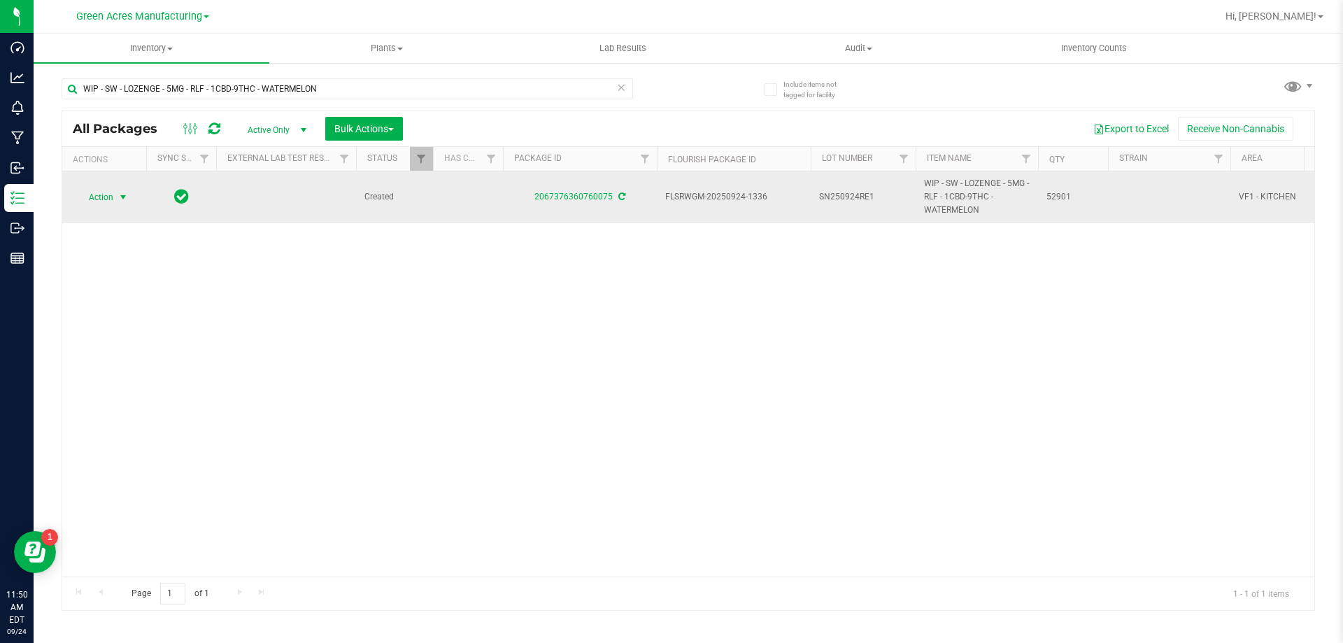
click at [108, 197] on span "Action" at bounding box center [95, 197] width 38 height 20
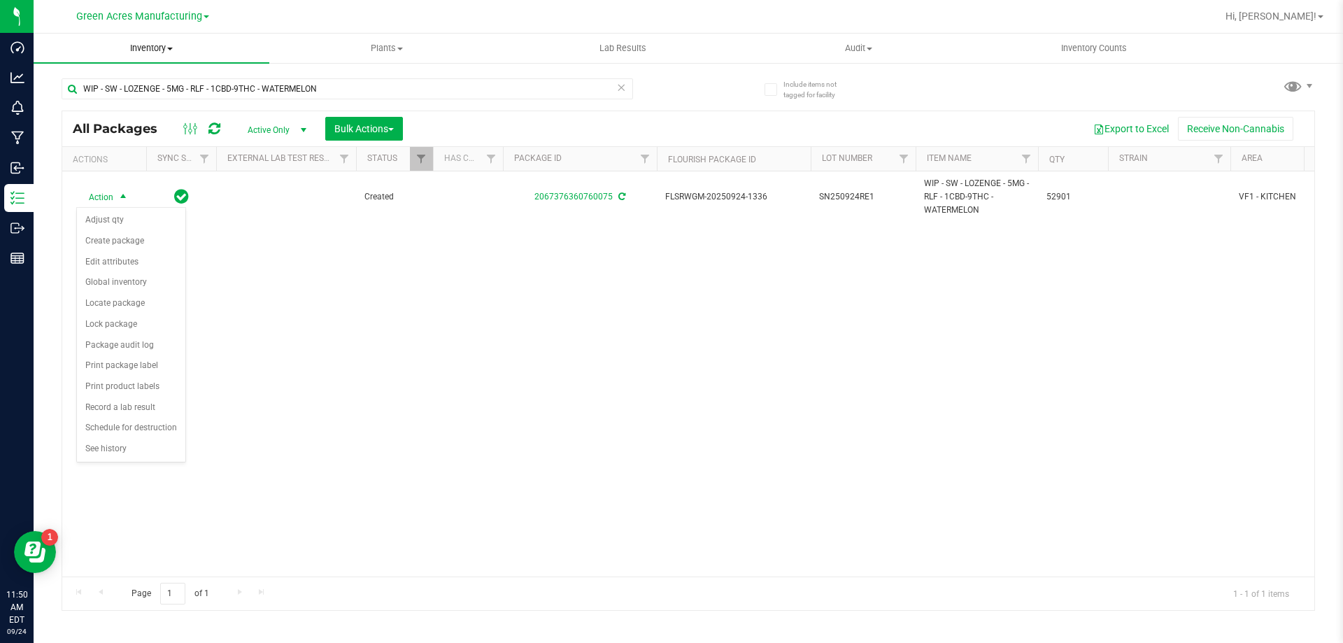
click at [164, 44] on span "Inventory" at bounding box center [152, 48] width 236 height 13
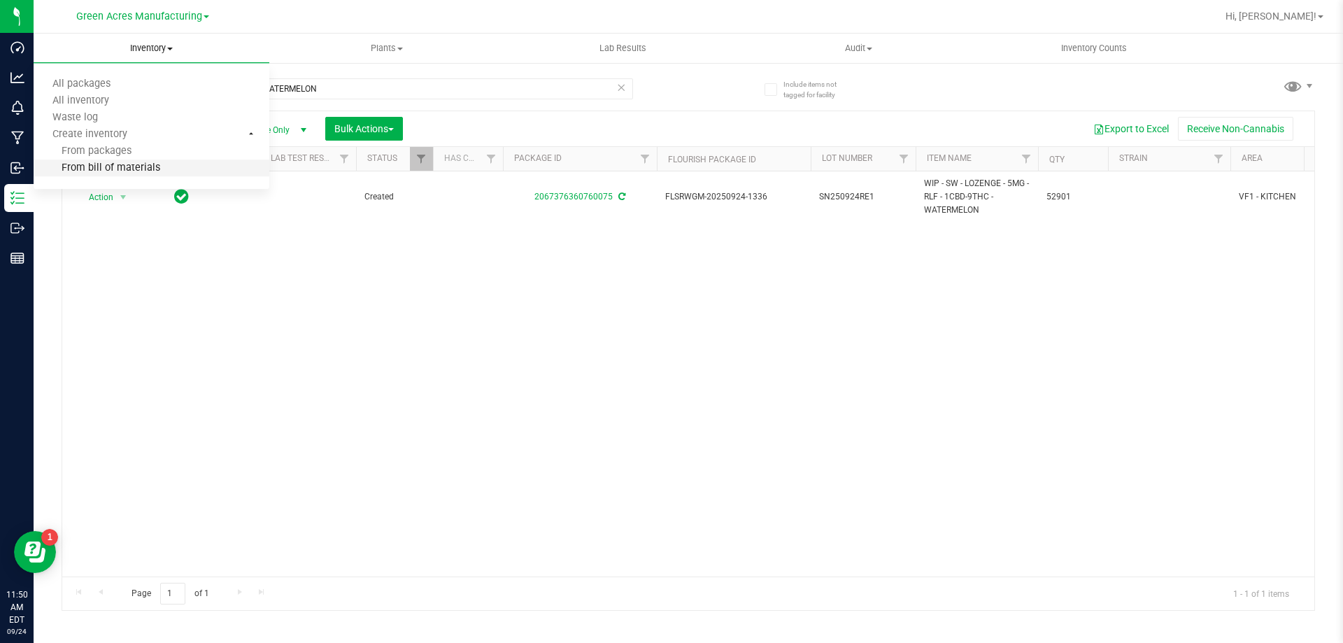
click at [161, 171] on li "From bill of materials" at bounding box center [152, 168] width 236 height 17
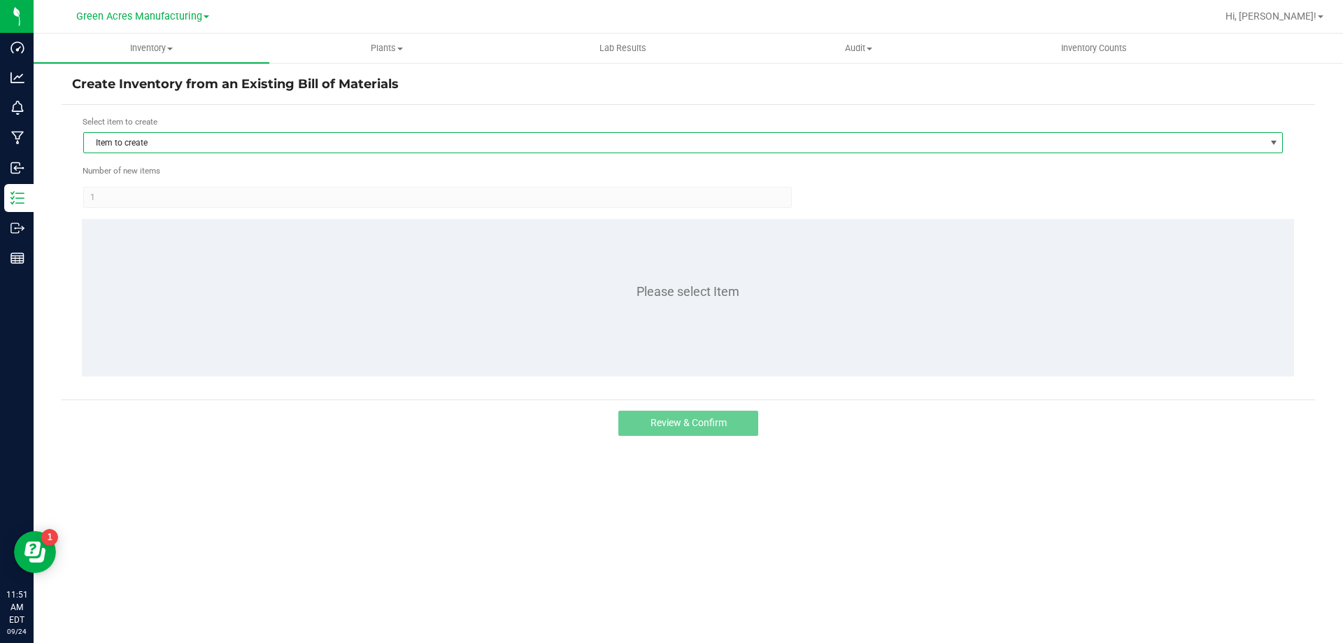
click at [181, 137] on span "Item to create" at bounding box center [674, 143] width 1181 height 20
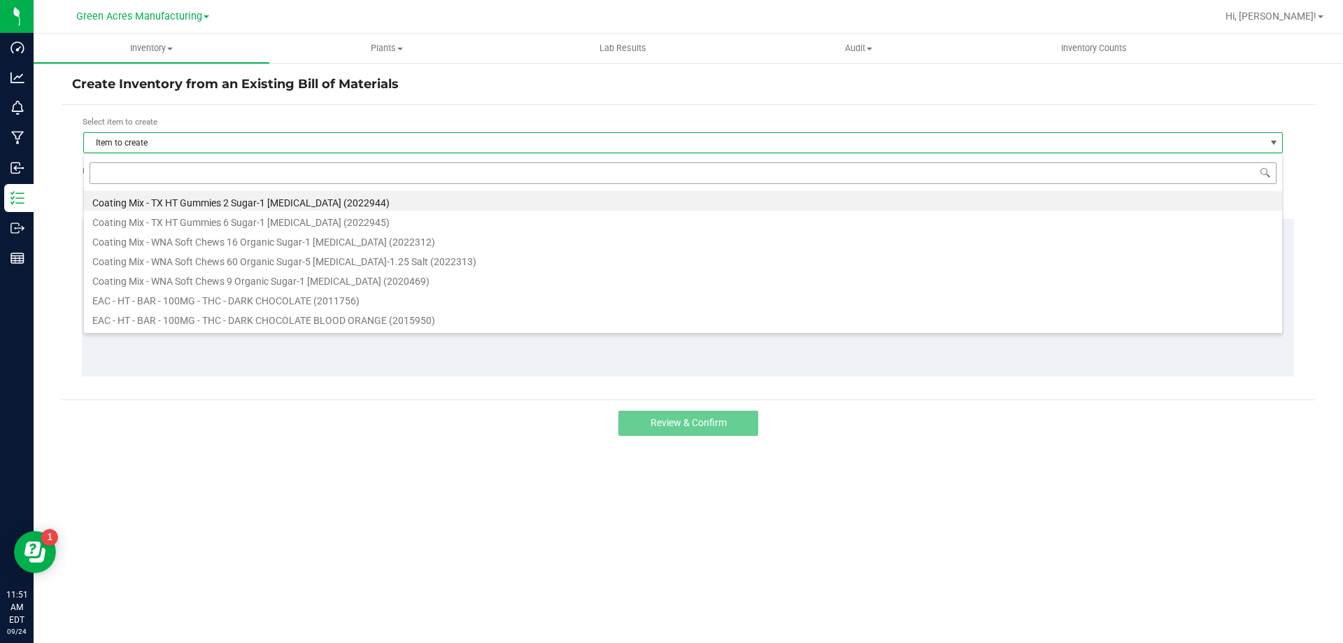
scroll to position [21, 1200]
click at [177, 169] on input at bounding box center [683, 173] width 1187 height 22
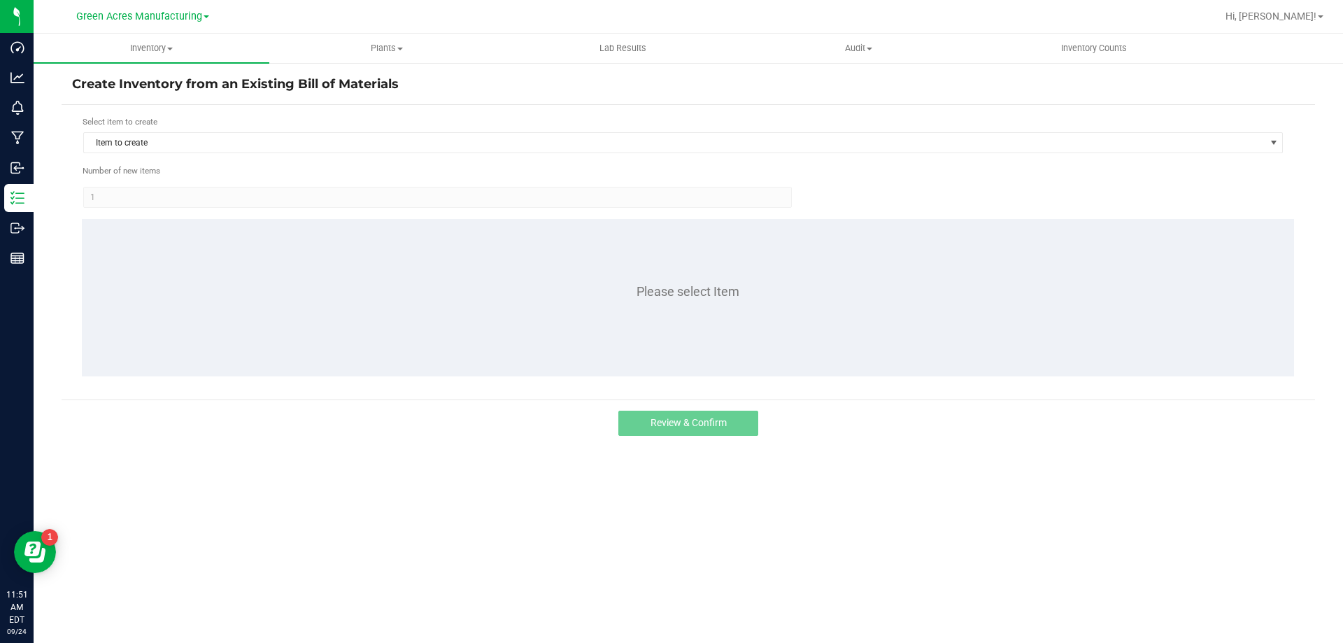
click at [190, 155] on form "Select item to create Item to create Number of new items 1 Please select Item" at bounding box center [688, 252] width 1233 height 274
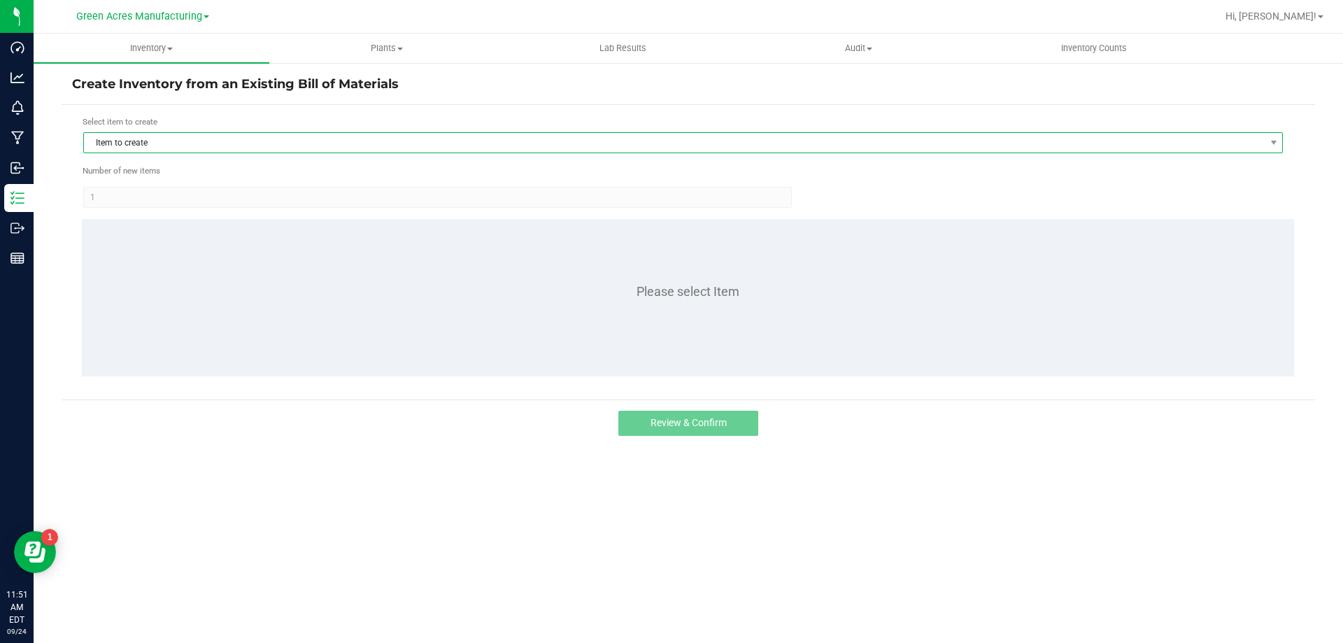
click at [193, 150] on span "Item to create" at bounding box center [674, 143] width 1181 height 20
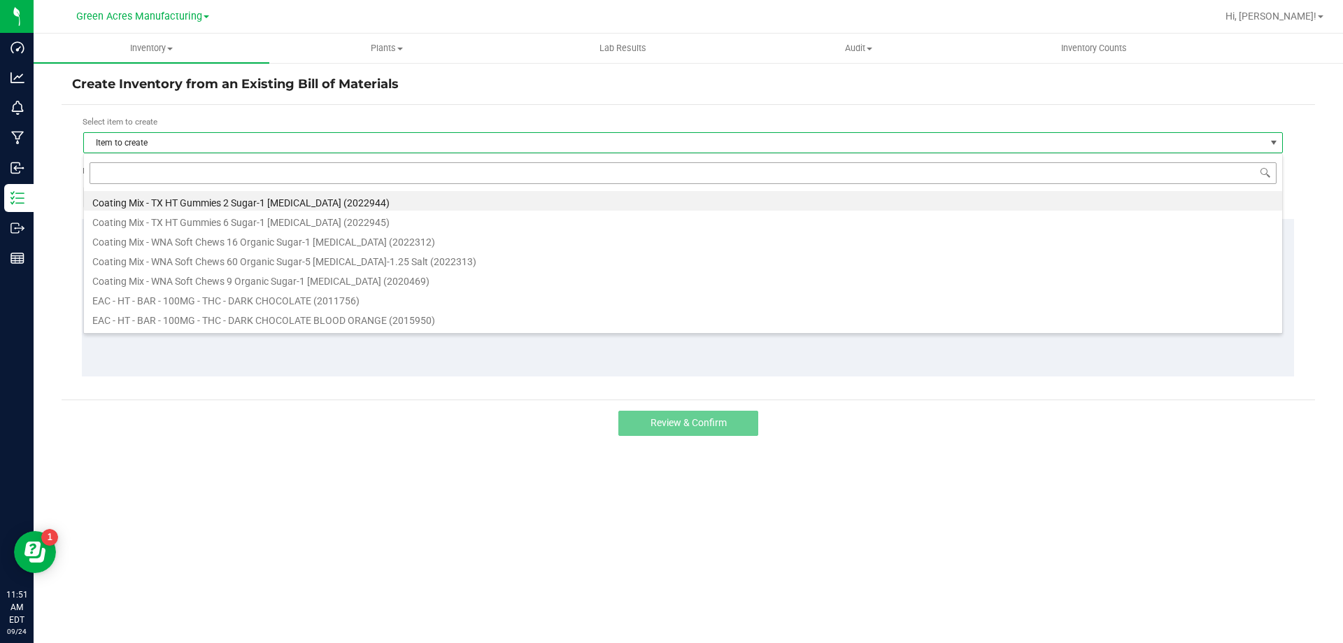
click at [166, 176] on input at bounding box center [683, 173] width 1187 height 22
type input "w"
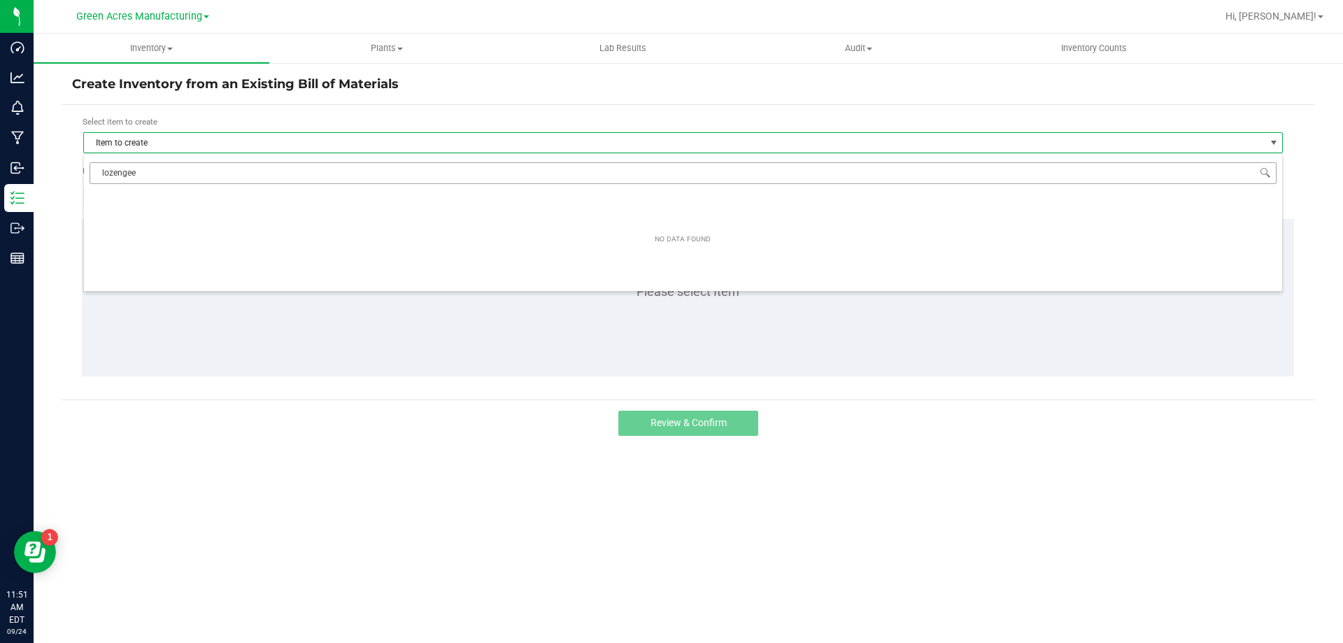
type input "lozenge"
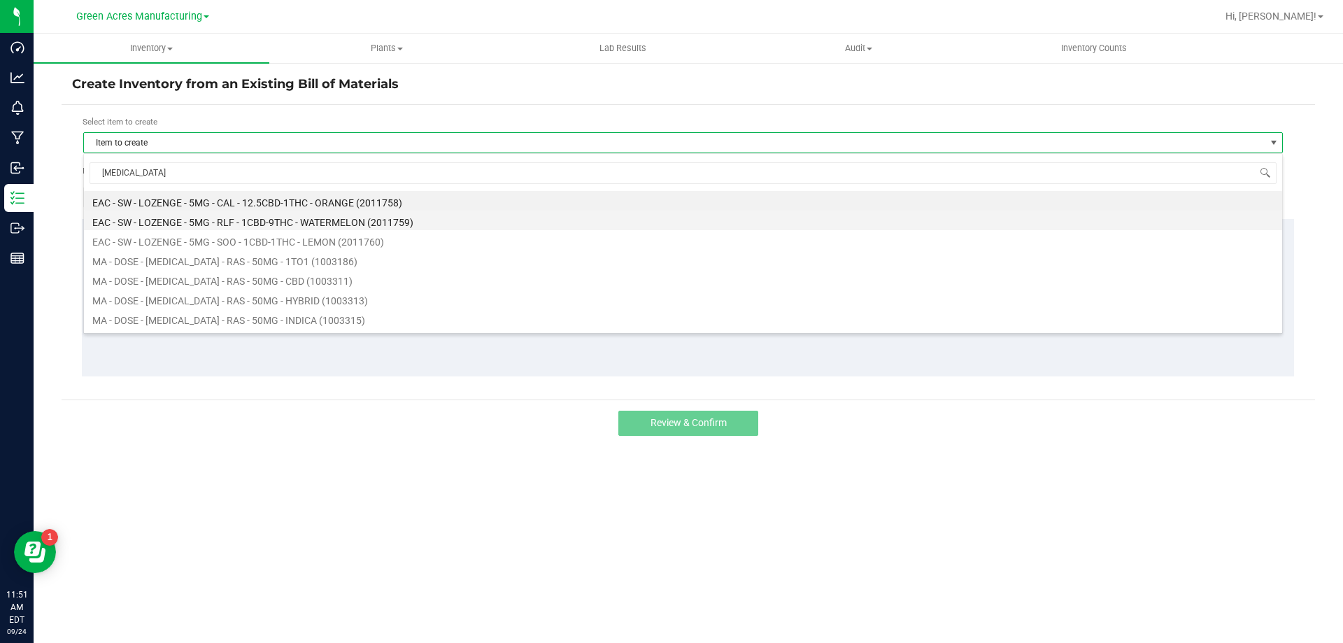
click at [167, 220] on li "EAC - SW - LOZENGE - 5MG - RLF - 1CBD-9THC - WATERMELON (2011759)" at bounding box center [683, 221] width 1198 height 20
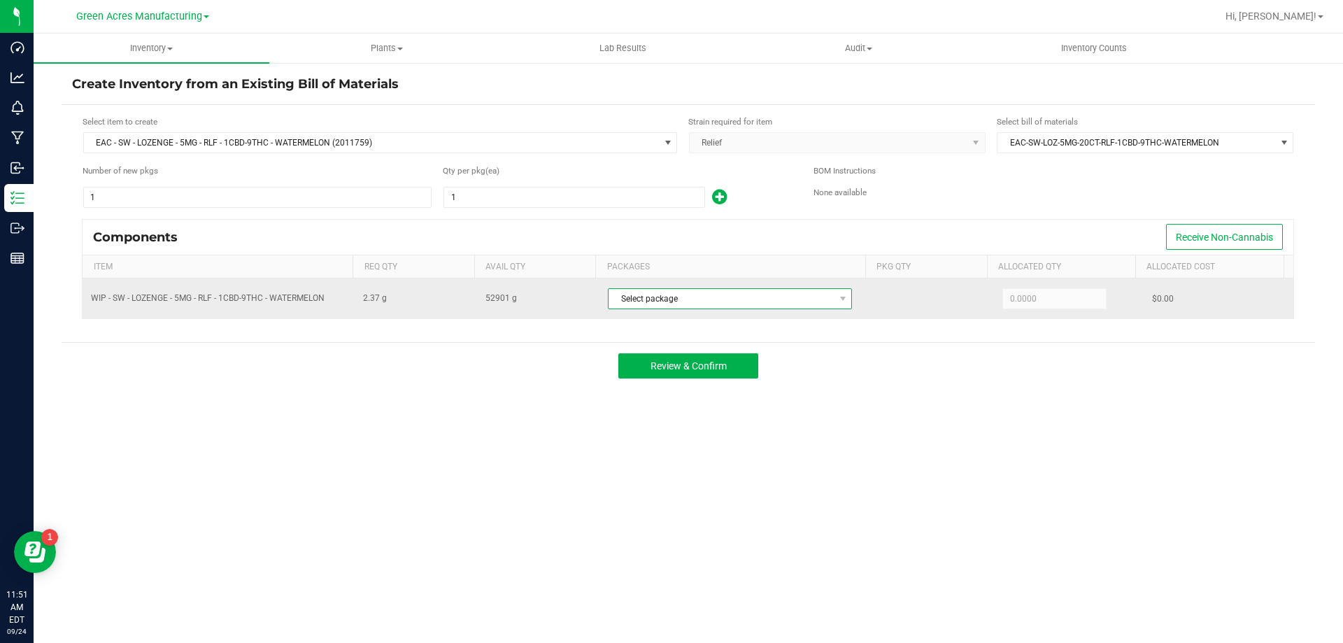
click at [697, 305] on span "Select package" at bounding box center [721, 299] width 225 height 20
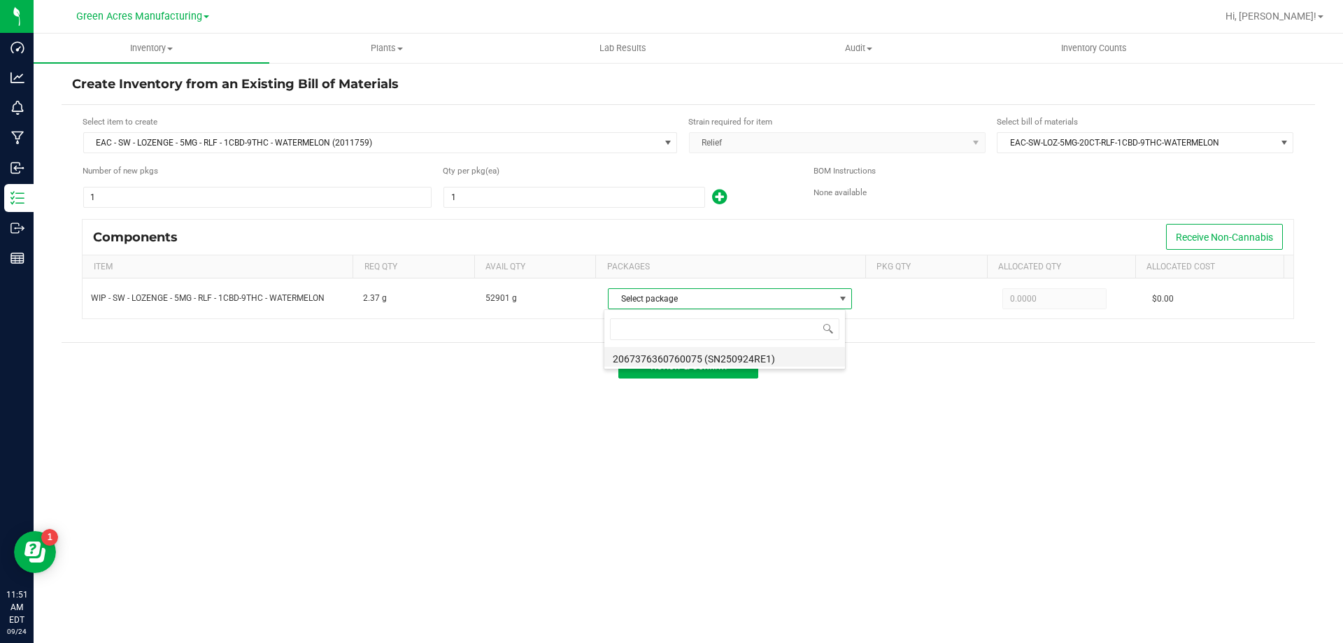
scroll to position [21, 241]
click at [705, 355] on li "2067376360760075 (SN250924RE1)" at bounding box center [724, 357] width 241 height 20
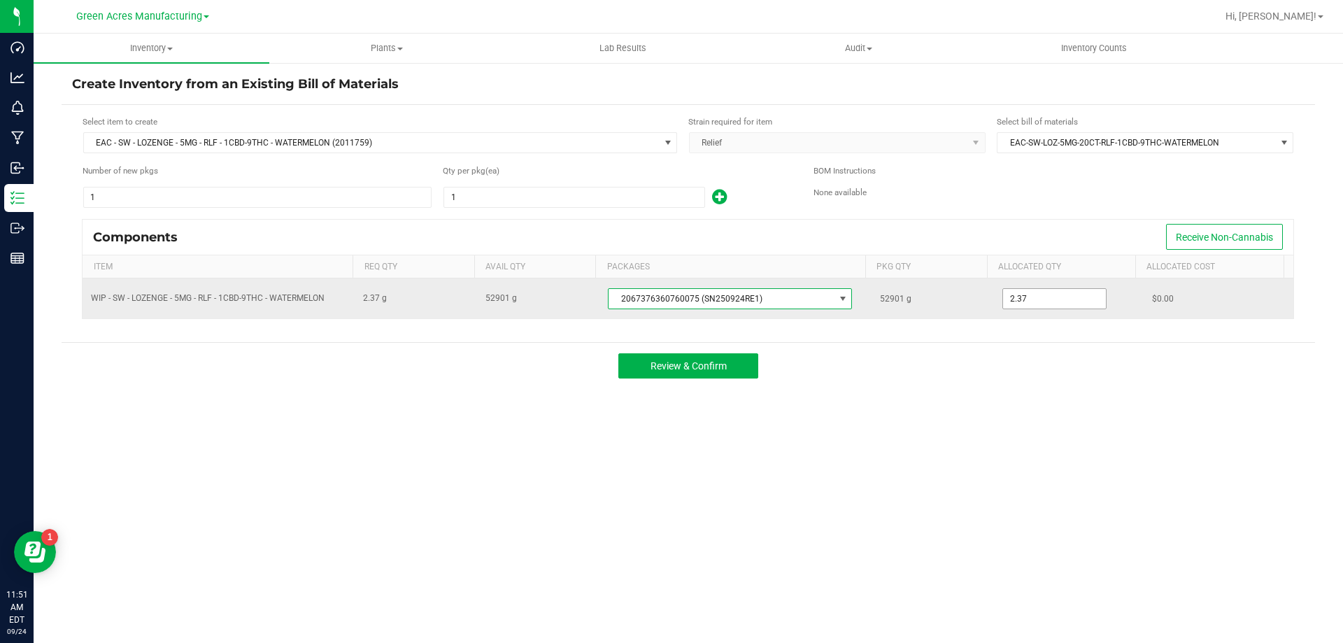
click at [1070, 304] on input "2.37" at bounding box center [1054, 299] width 103 height 20
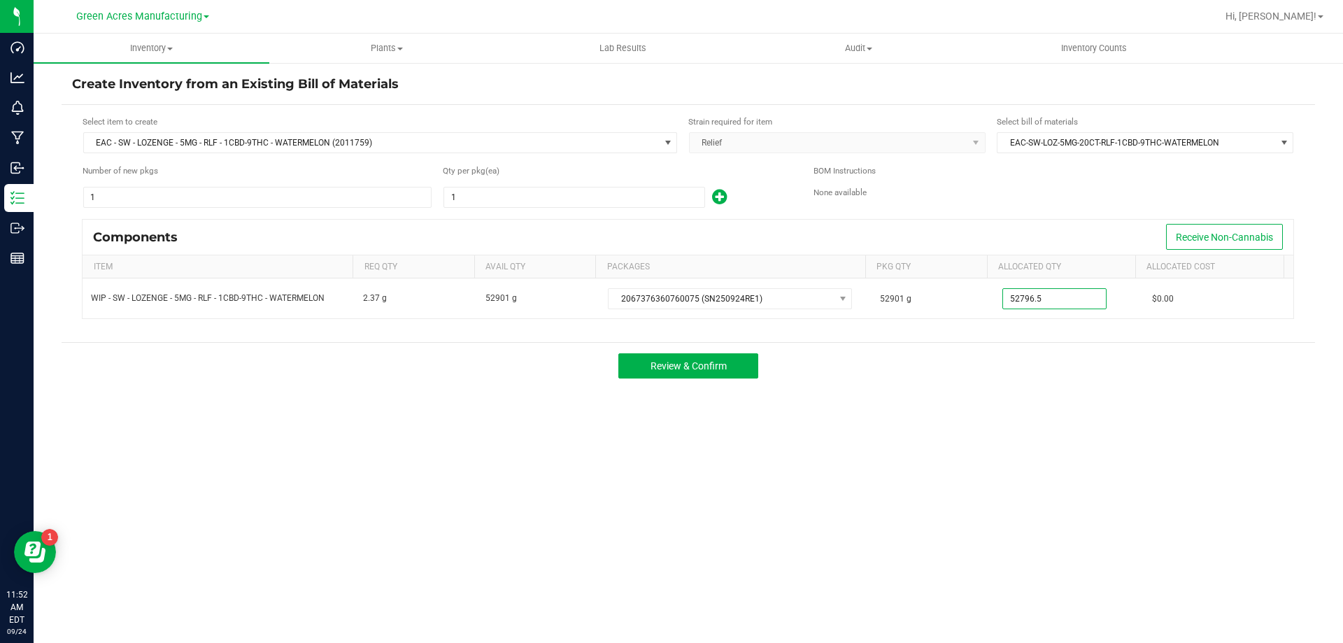
type input "52,796.5000"
click at [416, 389] on div "Review & Confirm" at bounding box center [689, 365] width 1254 height 47
click at [465, 194] on input "1" at bounding box center [574, 197] width 260 height 20
click at [456, 369] on div "Review & Confirm" at bounding box center [689, 365] width 1254 height 47
click at [552, 196] on input "1" at bounding box center [574, 197] width 260 height 20
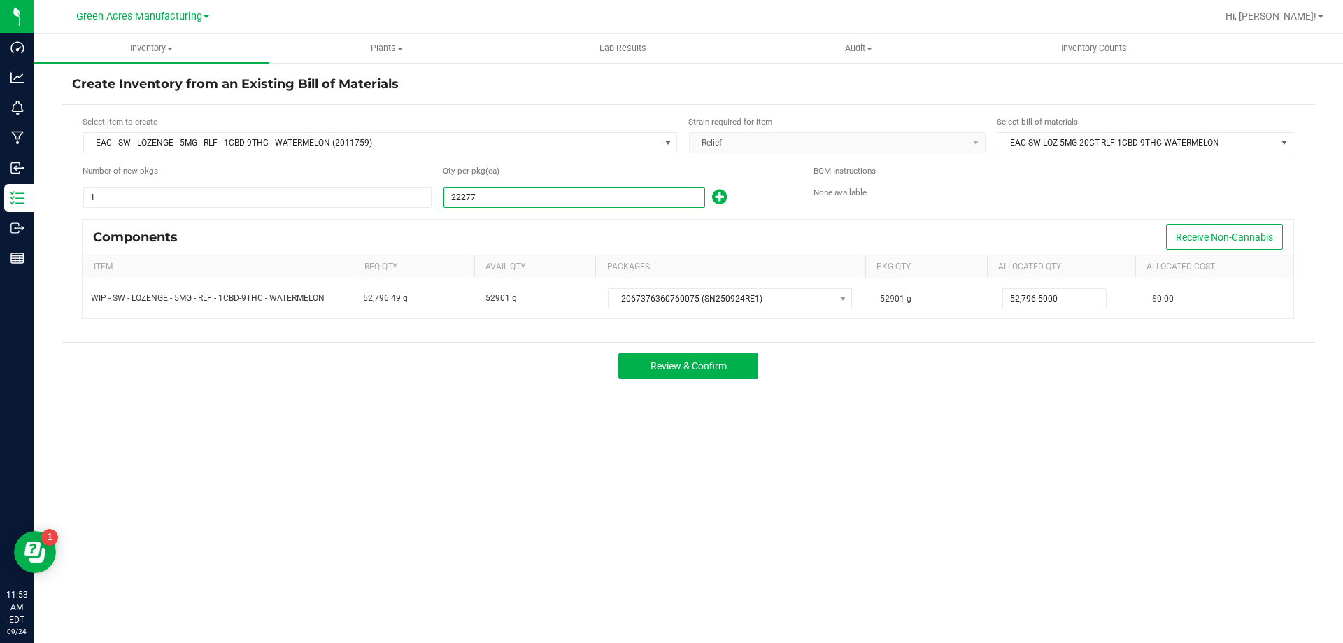
type input "22,277"
click at [535, 242] on div "Components Receive Non-Cannabis" at bounding box center [688, 237] width 1211 height 35
click at [684, 367] on span "Review & Confirm" at bounding box center [689, 365] width 76 height 11
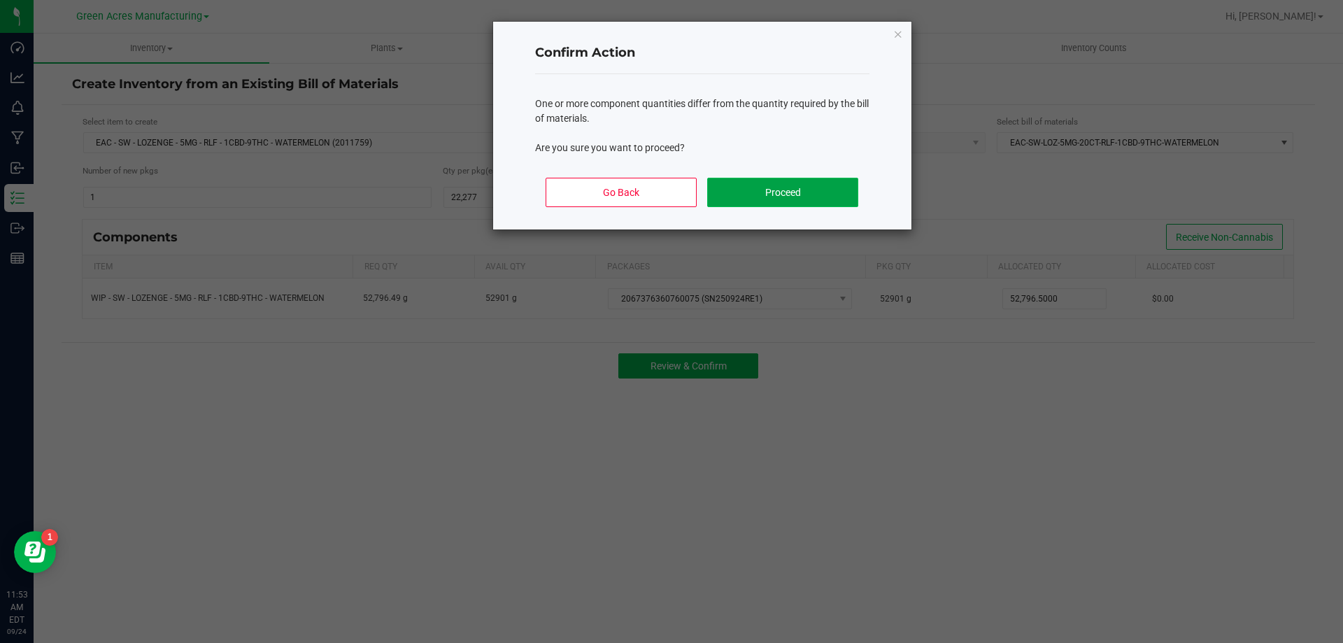
click at [766, 190] on button "Proceed" at bounding box center [782, 192] width 150 height 29
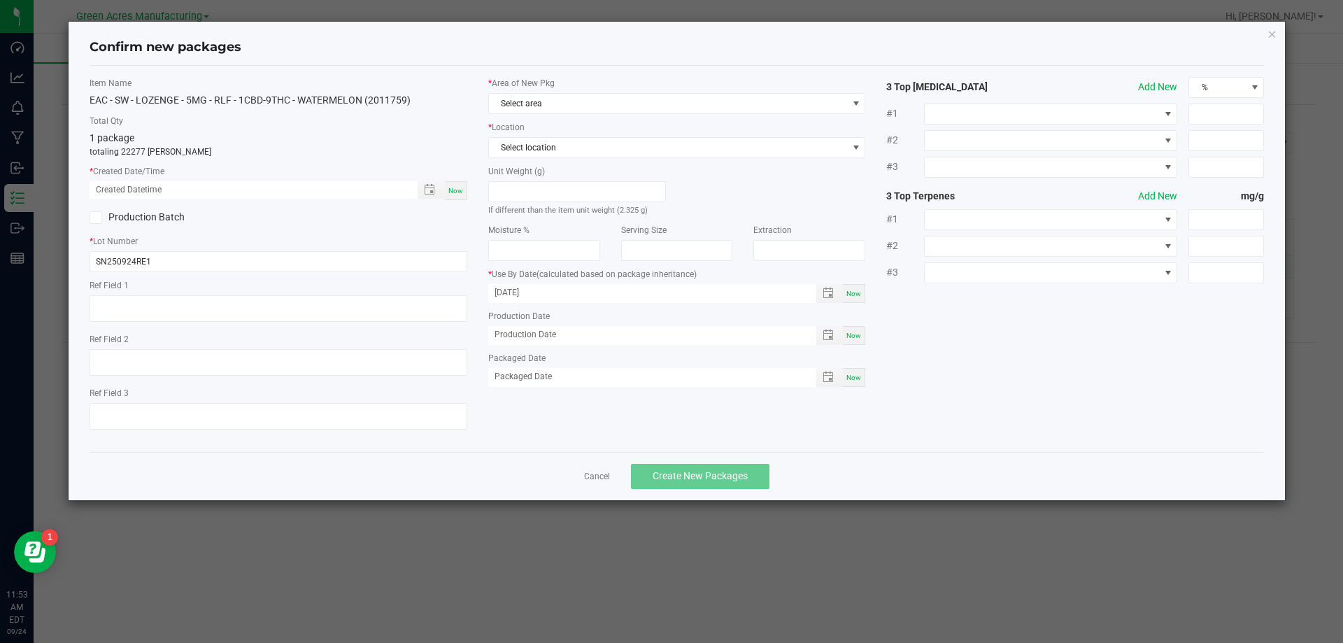
click at [462, 192] on span "Now" at bounding box center [455, 191] width 15 height 8
type input "09/24/2025 11:53 AM"
click at [547, 101] on span "Select area" at bounding box center [668, 104] width 359 height 20
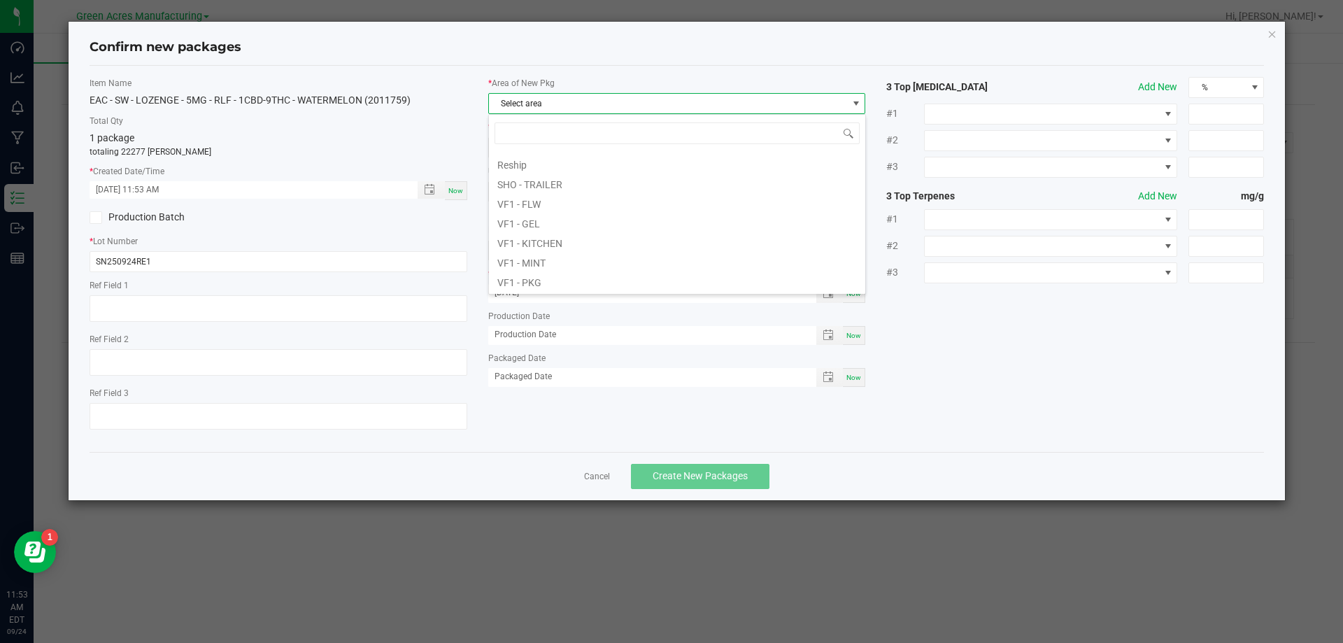
scroll to position [560, 0]
click at [549, 245] on li "VF1 - PKG" at bounding box center [677, 248] width 376 height 20
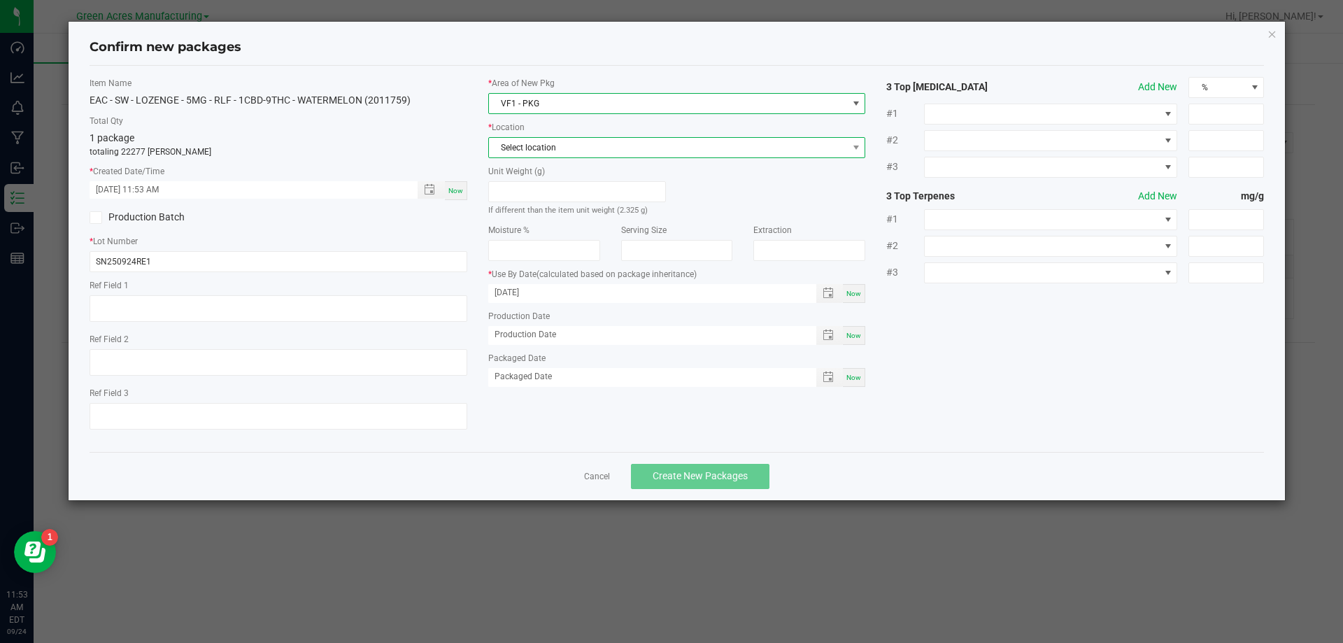
click at [566, 148] on span "Select location" at bounding box center [668, 148] width 359 height 20
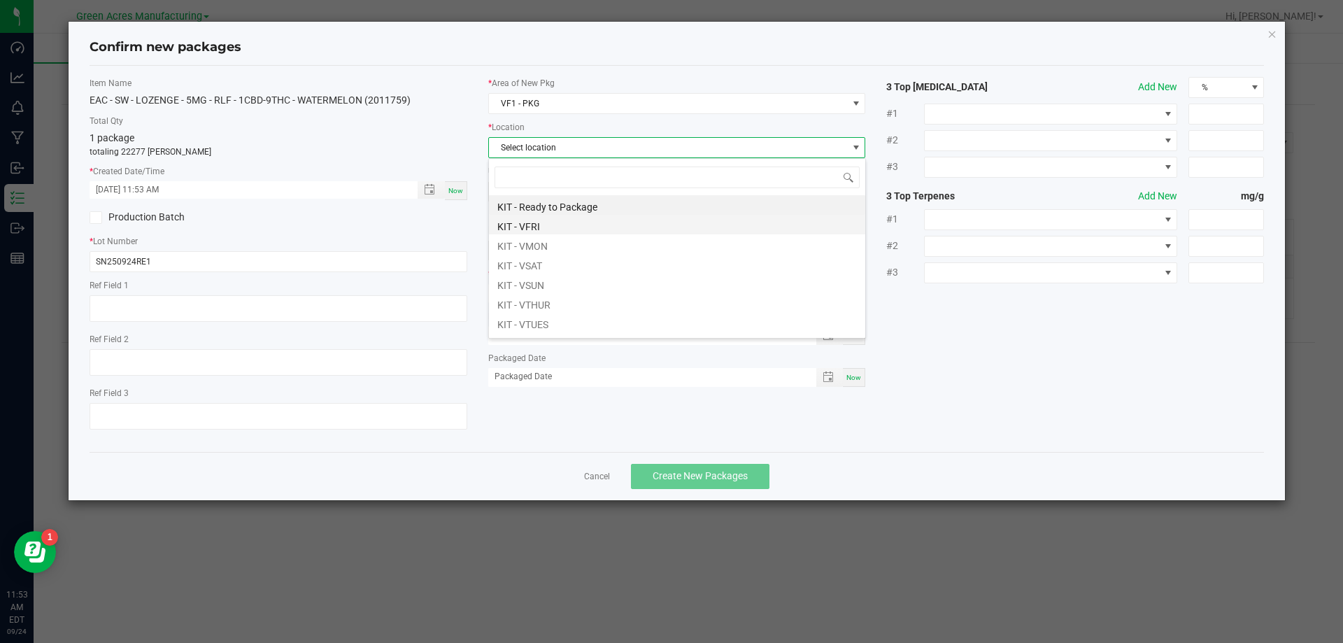
scroll to position [21, 378]
click at [569, 108] on span "VF1 - PKG" at bounding box center [668, 104] width 359 height 20
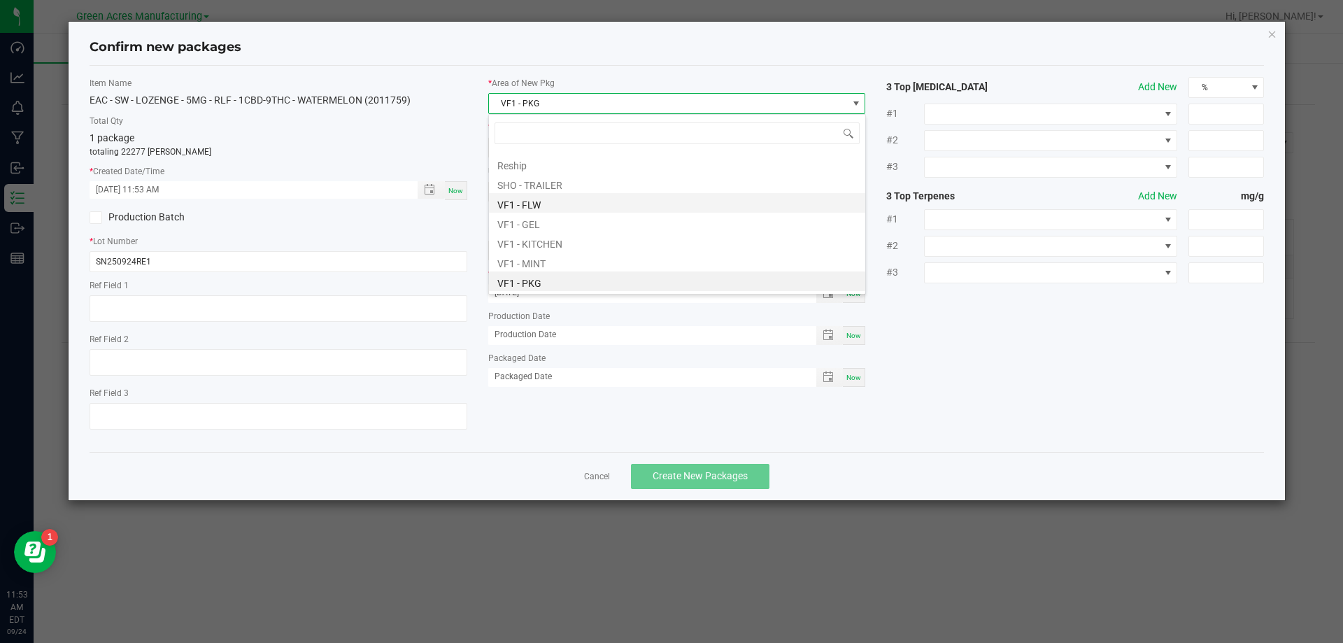
scroll to position [596, 0]
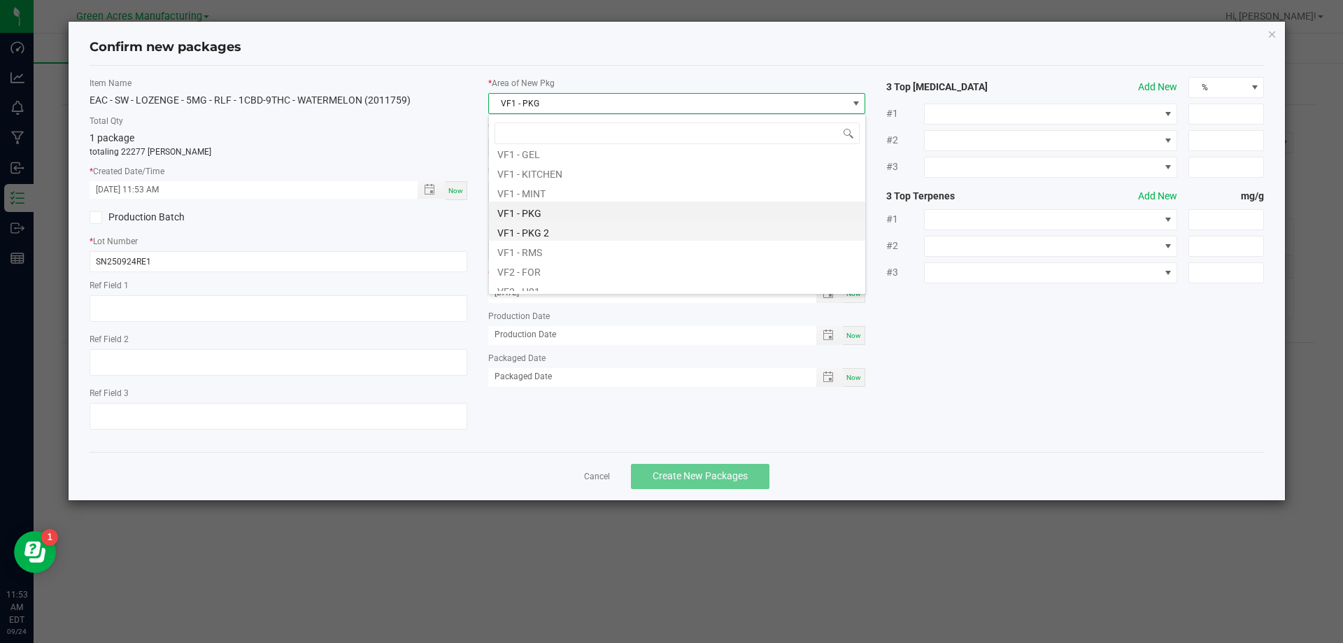
click at [551, 233] on li "VF1 - PKG 2" at bounding box center [677, 231] width 376 height 20
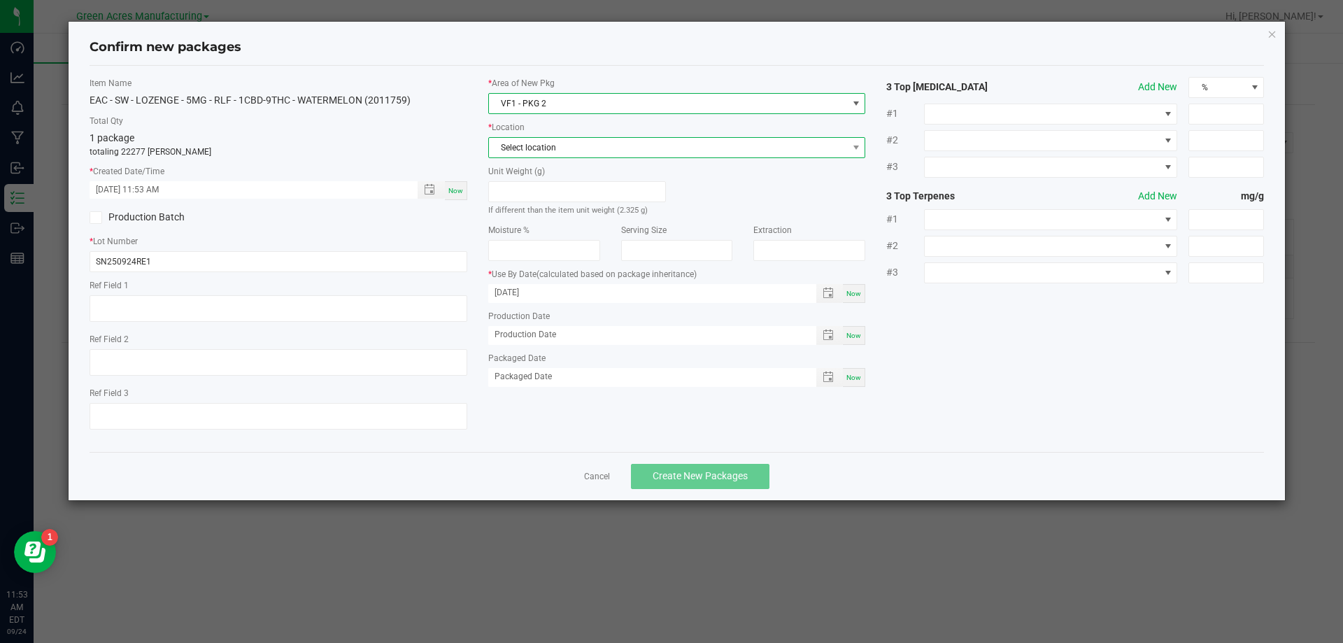
click at [544, 148] on span "Select location" at bounding box center [668, 148] width 359 height 20
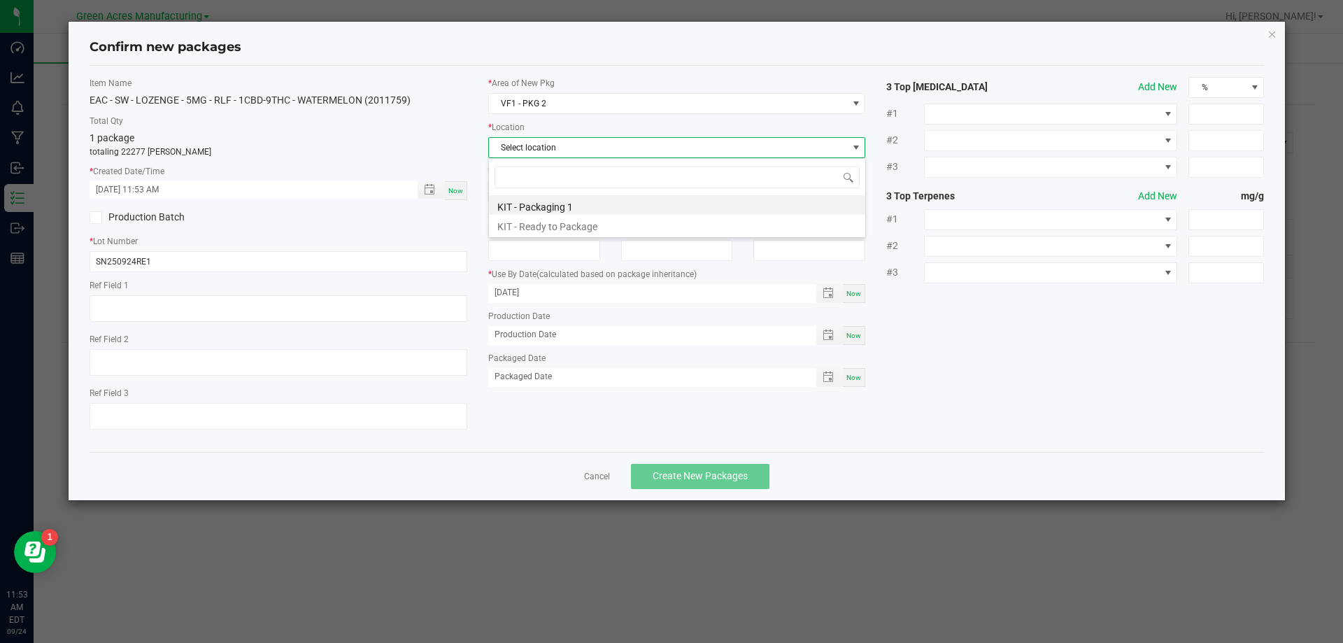
scroll to position [21, 378]
click at [544, 206] on li "KIT - Packaging 1" at bounding box center [677, 205] width 376 height 20
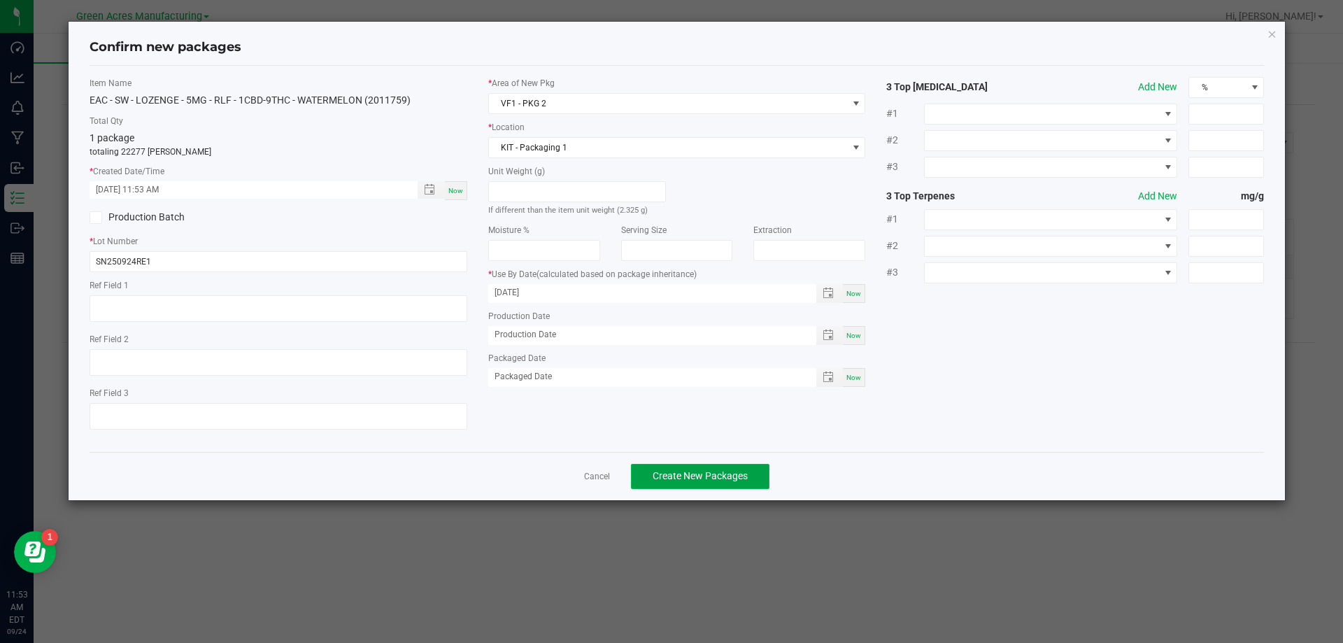
click at [691, 486] on button "Create New Packages" at bounding box center [700, 476] width 139 height 25
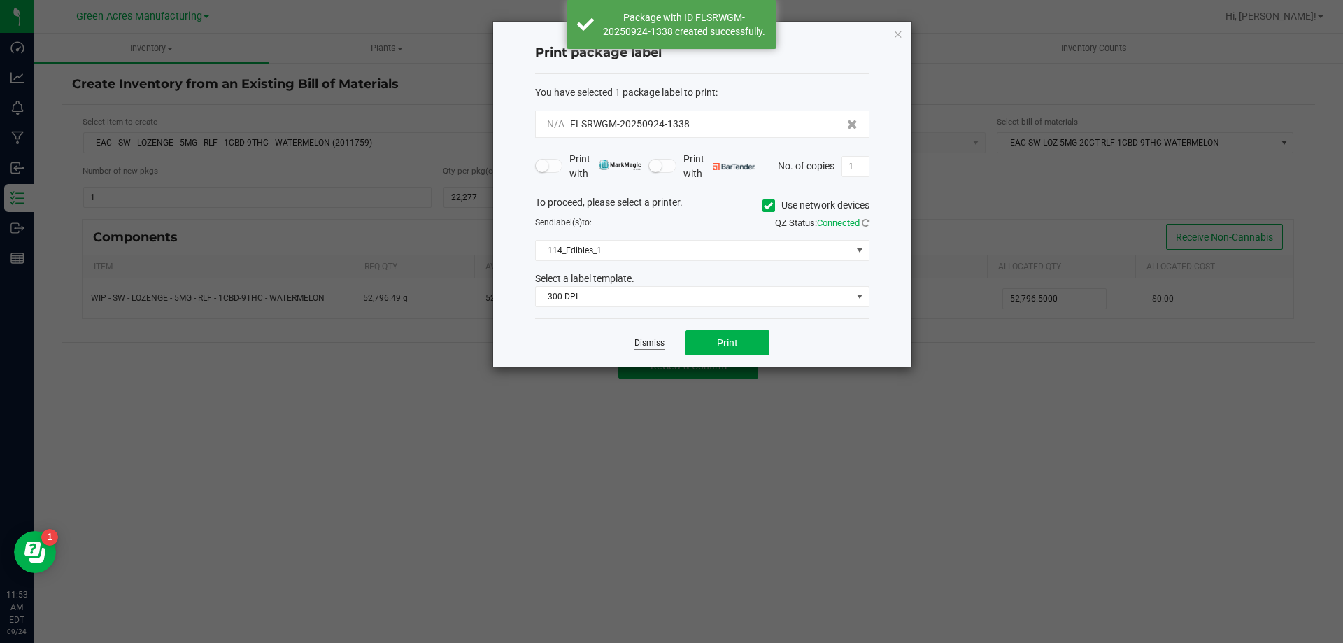
click at [650, 341] on link "Dismiss" at bounding box center [650, 343] width 30 height 12
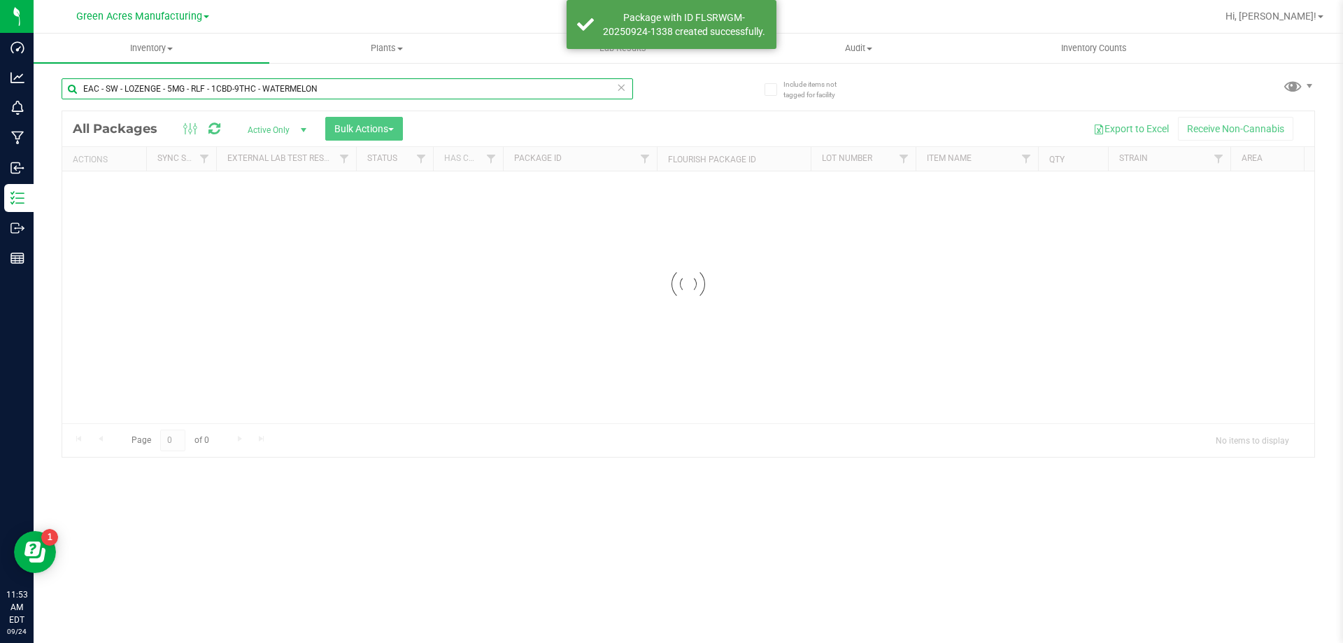
drag, startPoint x: 102, startPoint y: 86, endPoint x: 61, endPoint y: 88, distance: 41.3
click at [61, 88] on div "Include items not tagged for facility EAC - SW - LOZENGE - 5MG - RLF - 1CBD-9TH…" at bounding box center [689, 275] width 1310 height 427
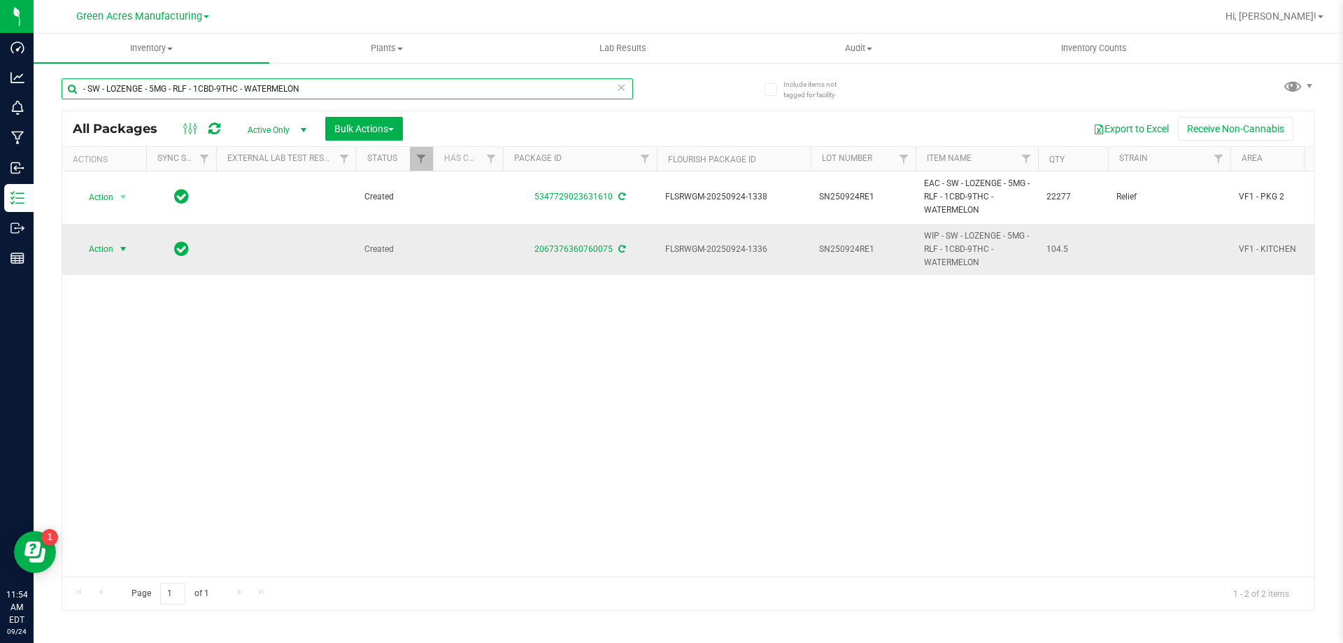
type input "- SW - LOZENGE - 5MG - RLF - 1CBD-9THC - WATERMELON"
click at [112, 250] on span "Action" at bounding box center [95, 249] width 38 height 20
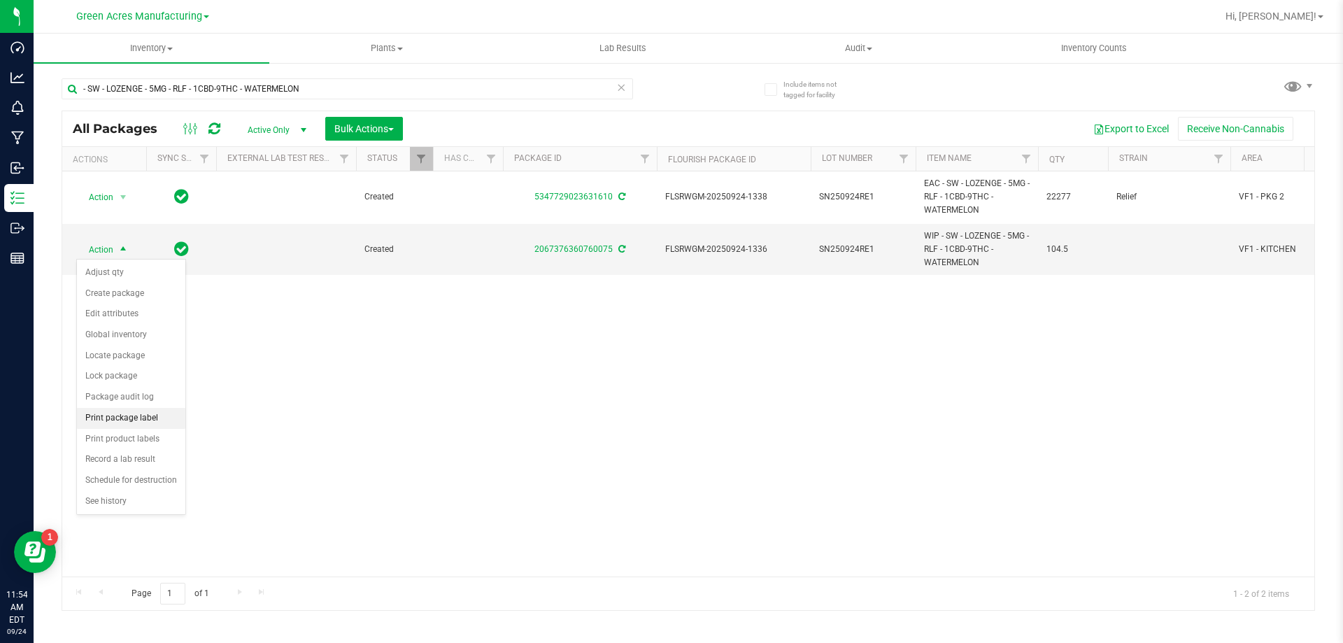
click at [147, 416] on li "Print package label" at bounding box center [131, 418] width 108 height 21
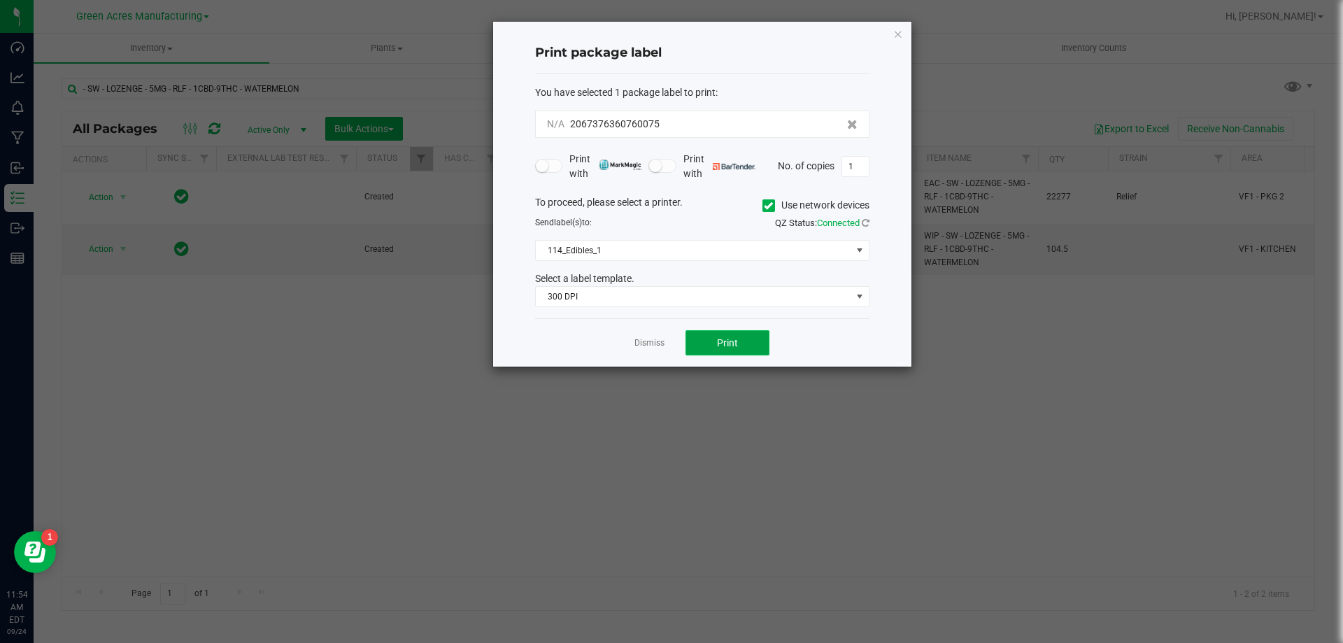
click at [723, 341] on span "Print" at bounding box center [727, 342] width 21 height 11
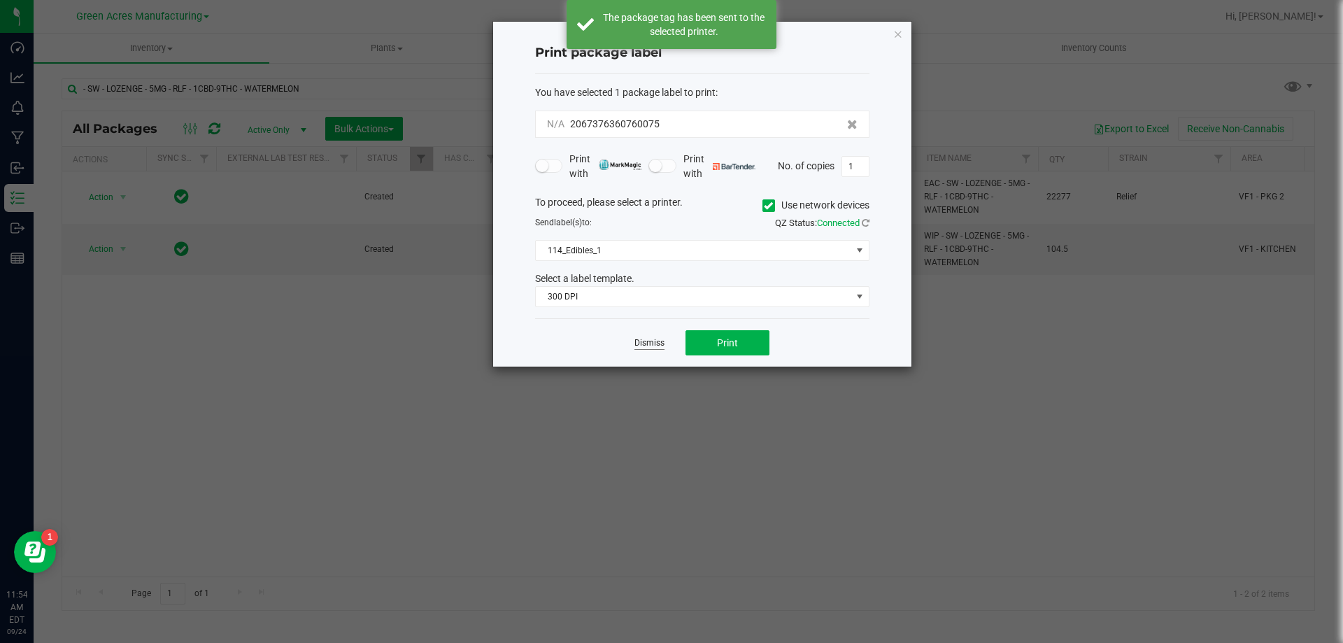
click at [654, 339] on link "Dismiss" at bounding box center [650, 343] width 30 height 12
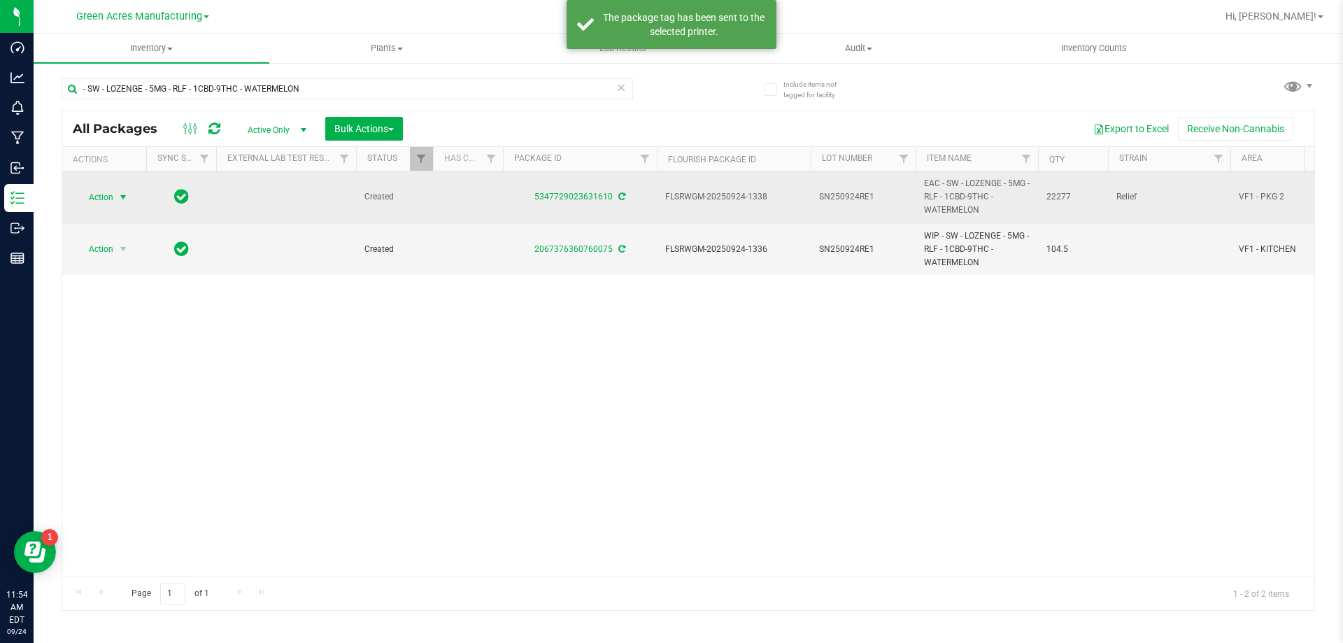
click at [116, 191] on span "select" at bounding box center [123, 197] width 17 height 20
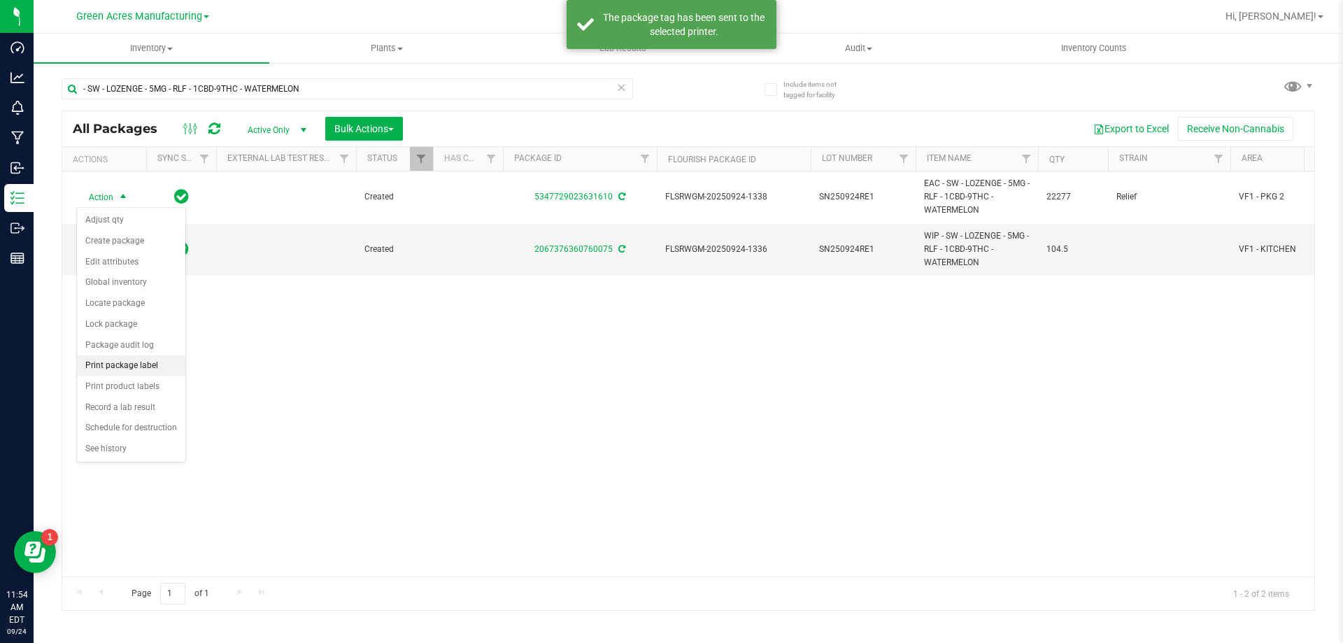
click at [128, 368] on li "Print package label" at bounding box center [131, 365] width 108 height 21
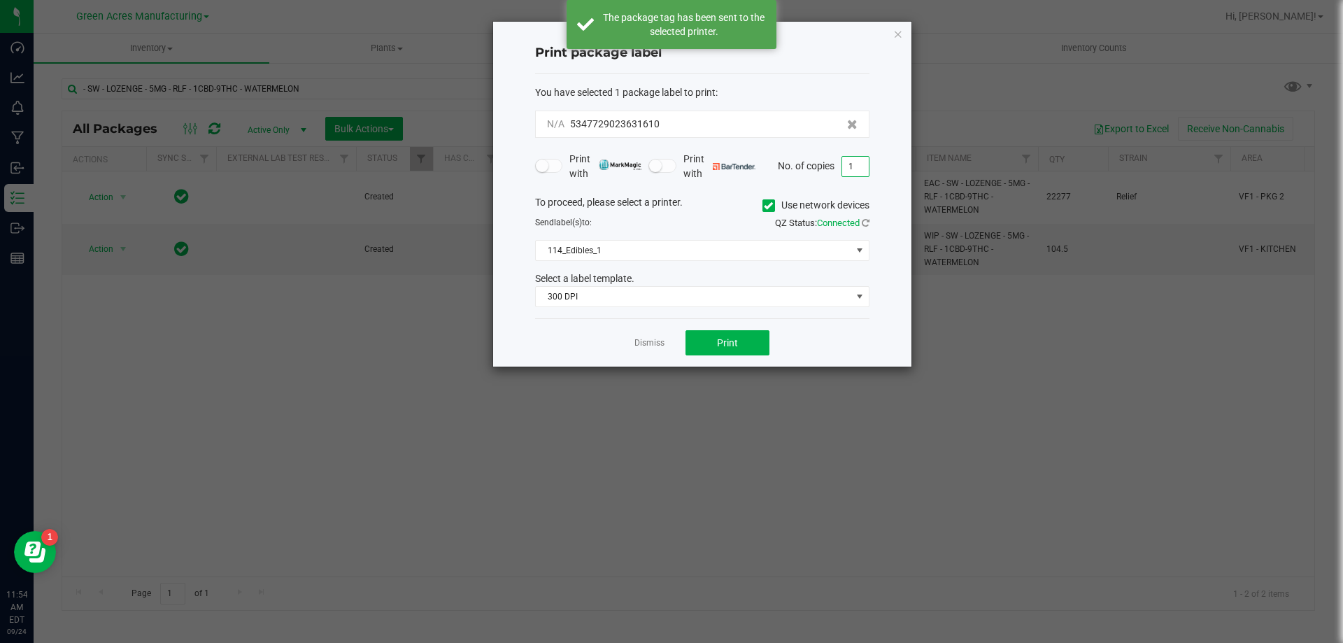
click at [850, 162] on input "1" at bounding box center [855, 167] width 27 height 20
type input "2"
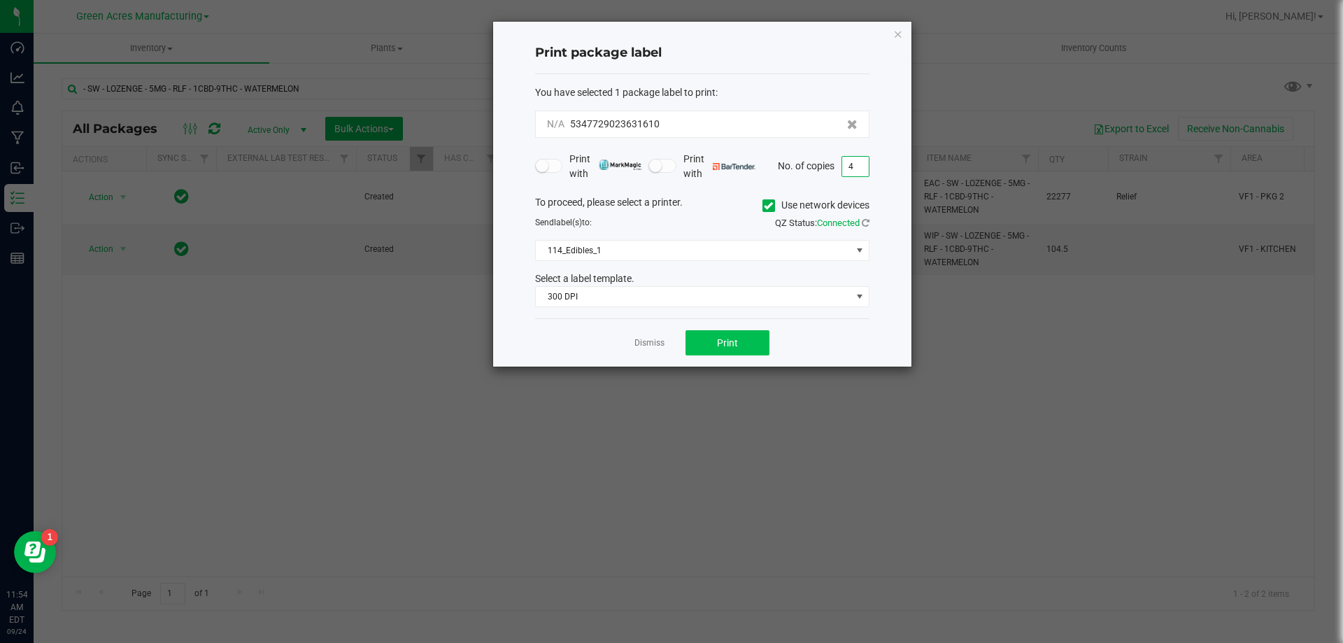
type input "4"
click at [753, 340] on button "Print" at bounding box center [728, 342] width 84 height 25
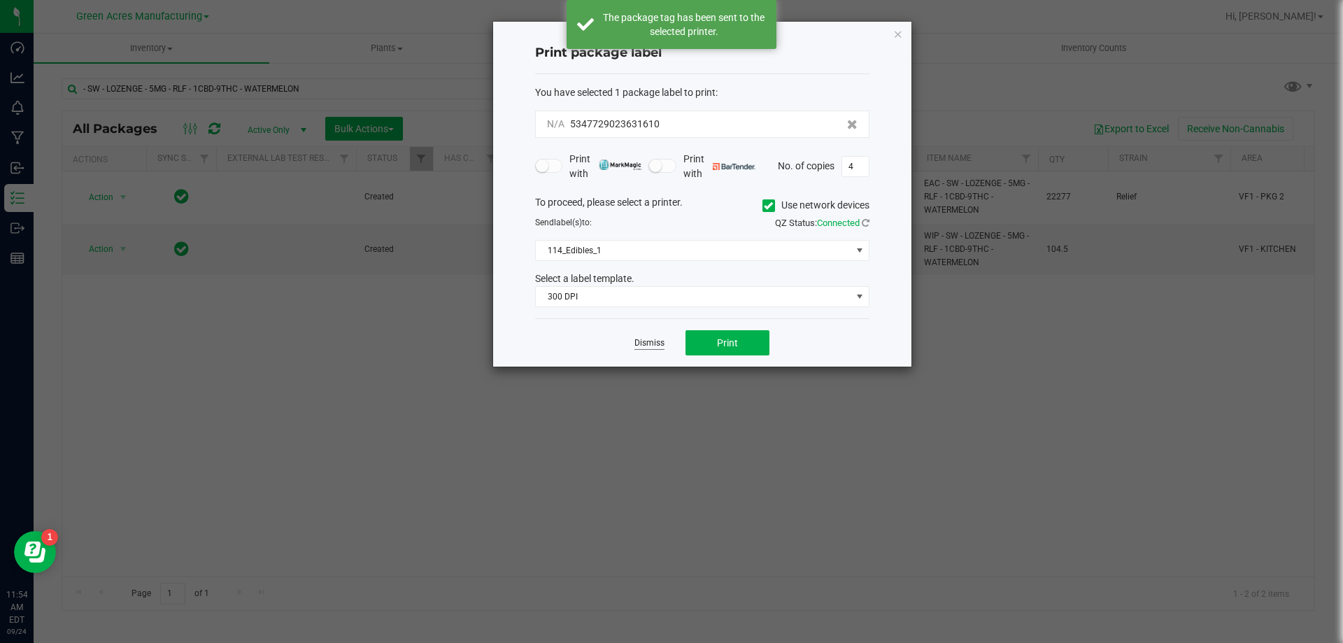
click at [639, 339] on link "Dismiss" at bounding box center [650, 343] width 30 height 12
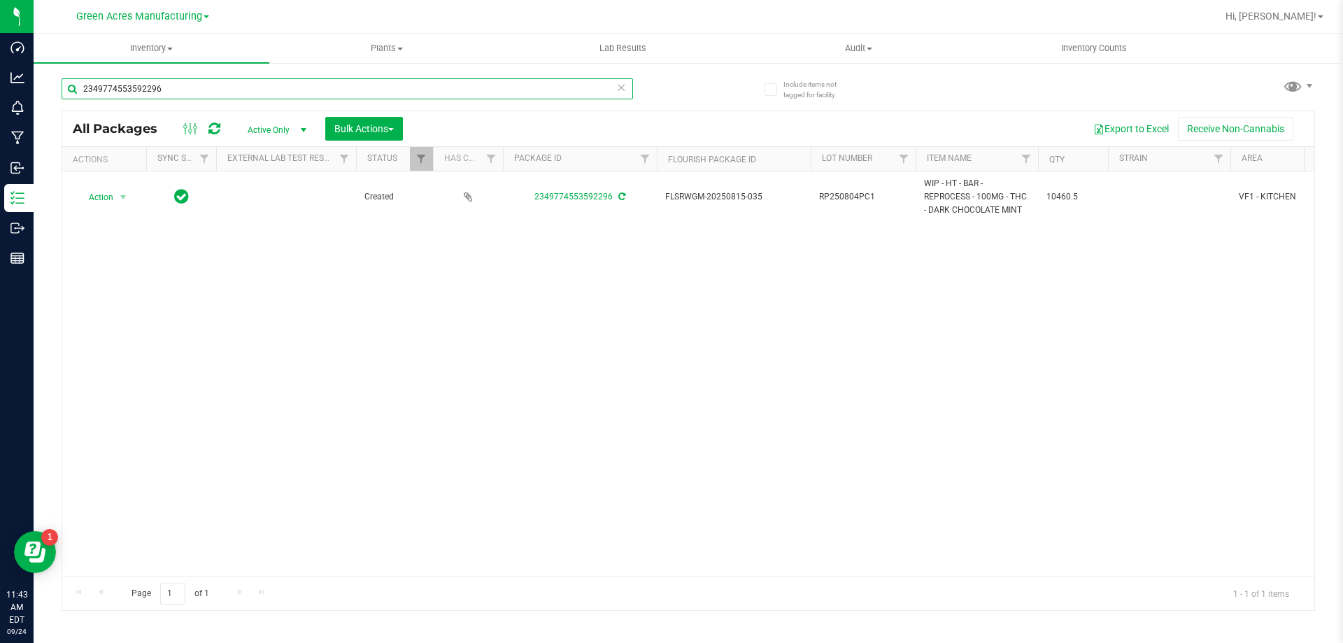
drag, startPoint x: 167, startPoint y: 85, endPoint x: 76, endPoint y: 108, distance: 93.8
click at [76, 108] on div "2349774553592296" at bounding box center [348, 94] width 572 height 32
paste input "FLSRWGM-20241226-447"
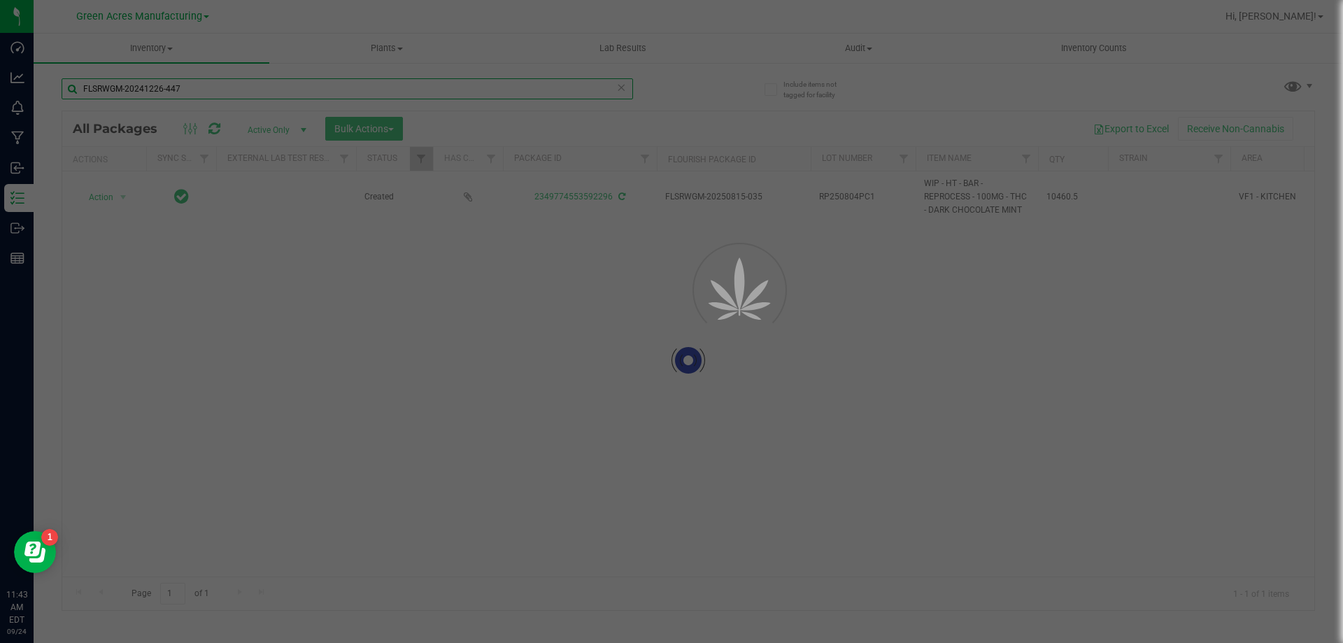
type input "FLSRWGM-20241226-447"
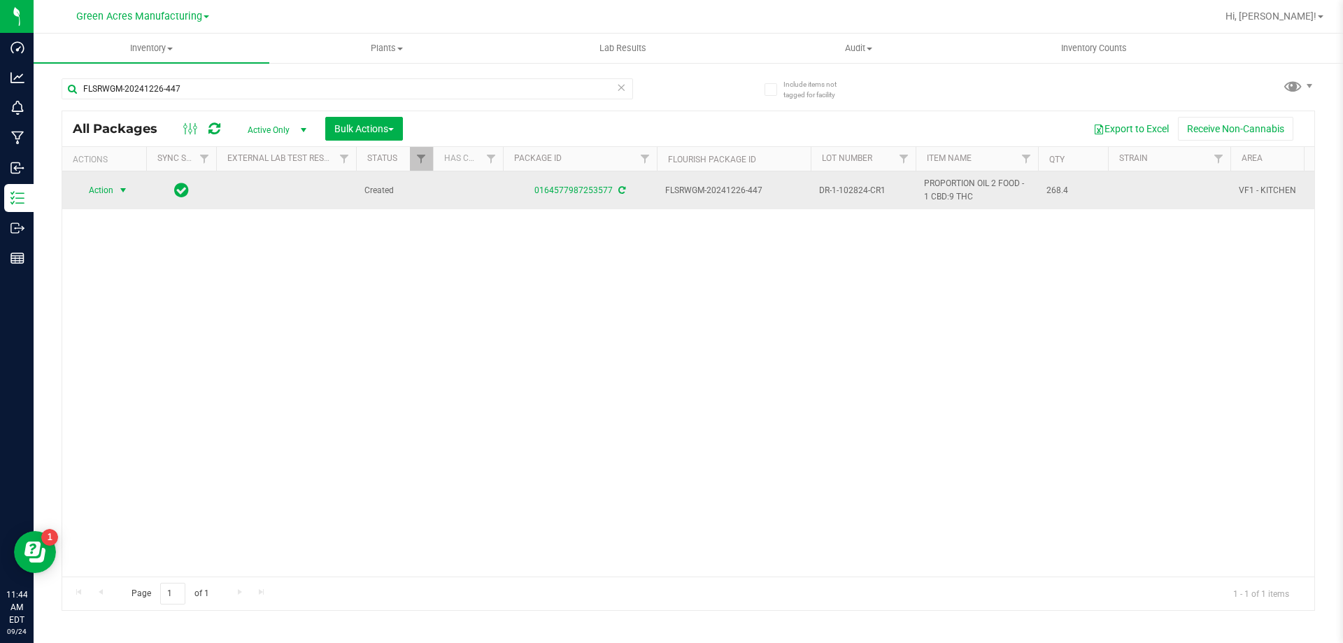
click at [104, 183] on span "Action" at bounding box center [95, 191] width 38 height 20
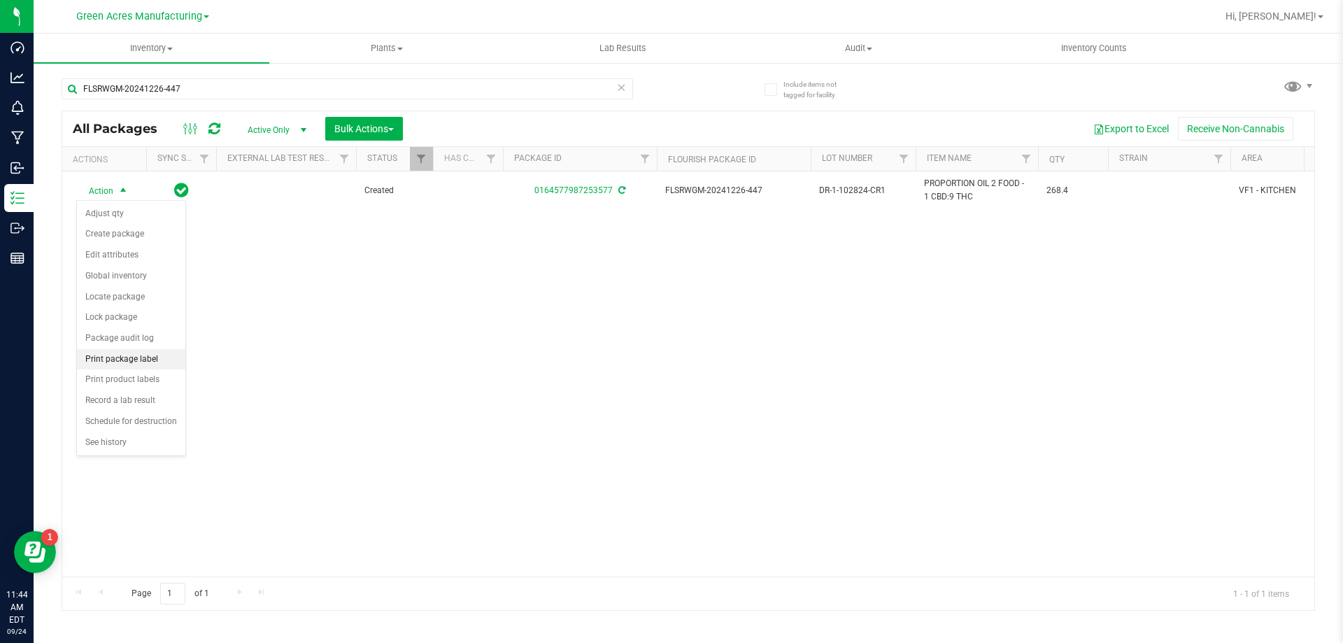
click at [122, 358] on li "Print package label" at bounding box center [131, 359] width 108 height 21
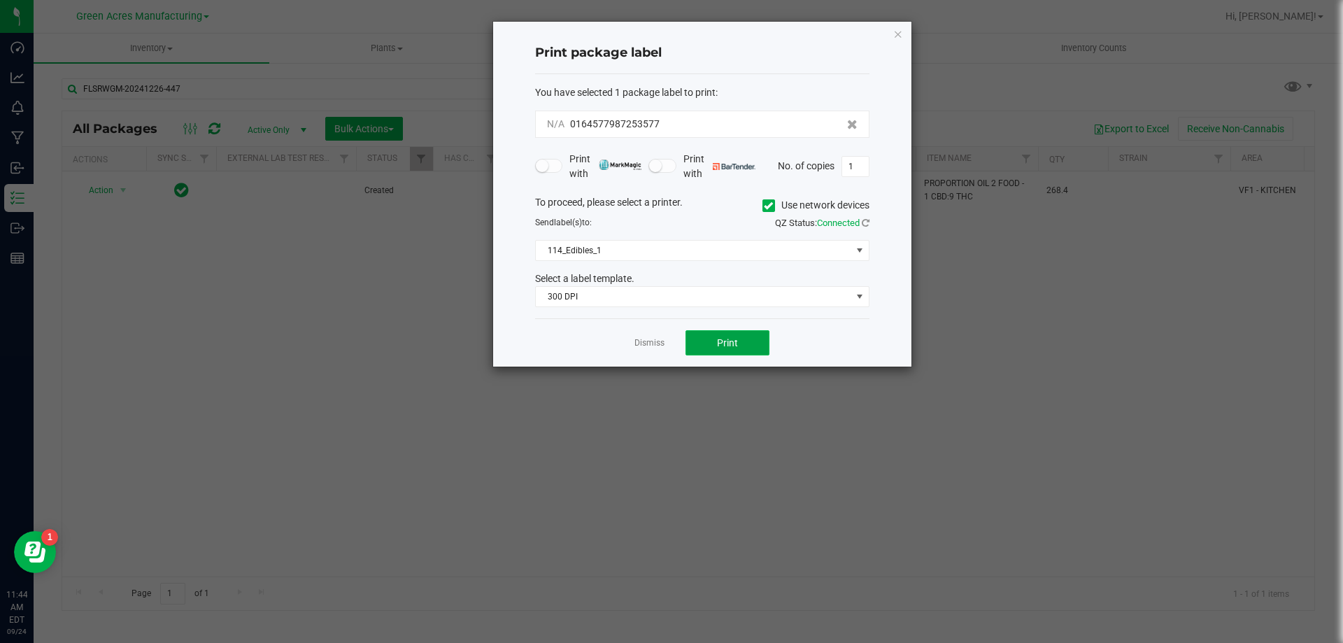
click at [746, 347] on button "Print" at bounding box center [728, 342] width 84 height 25
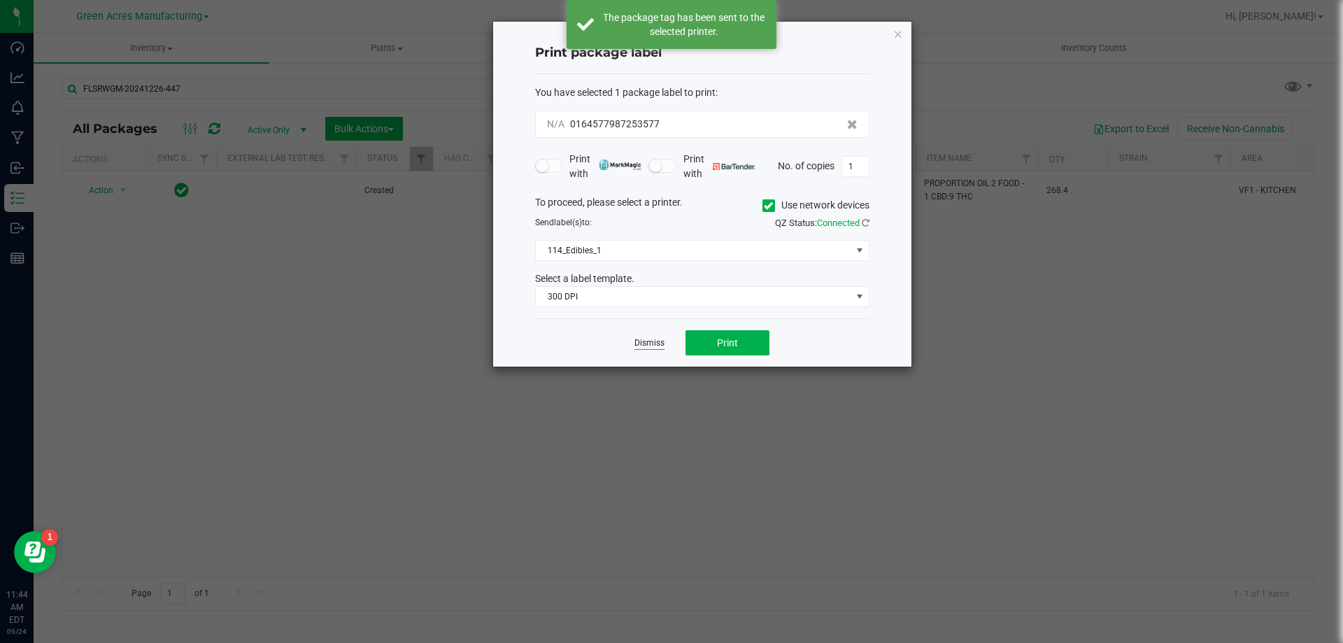
click at [647, 349] on link "Dismiss" at bounding box center [650, 343] width 30 height 12
